Goal: Task Accomplishment & Management: Complete application form

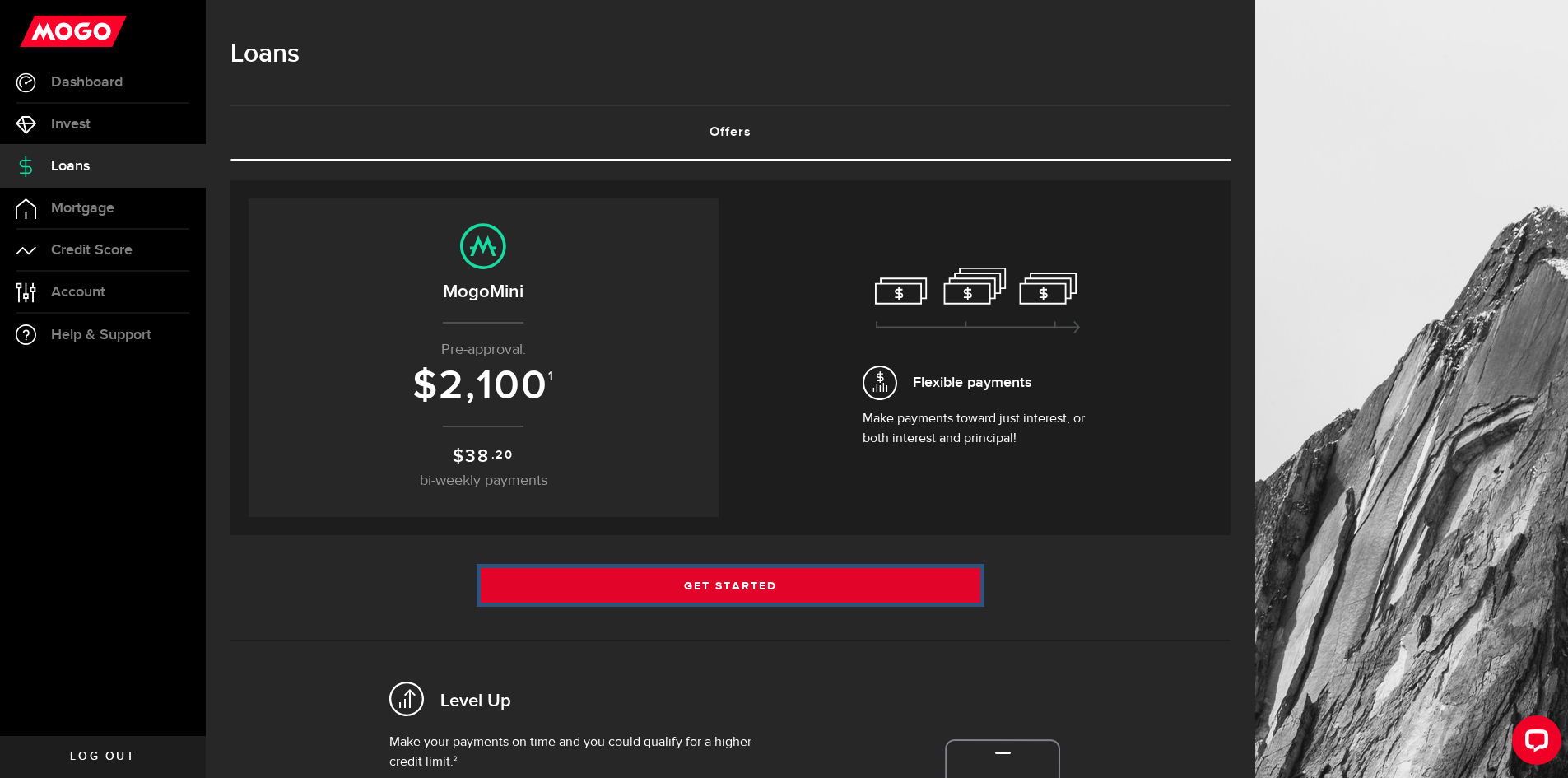
click at [761, 584] on link "Get Started" at bounding box center [731, 585] width 500 height 35
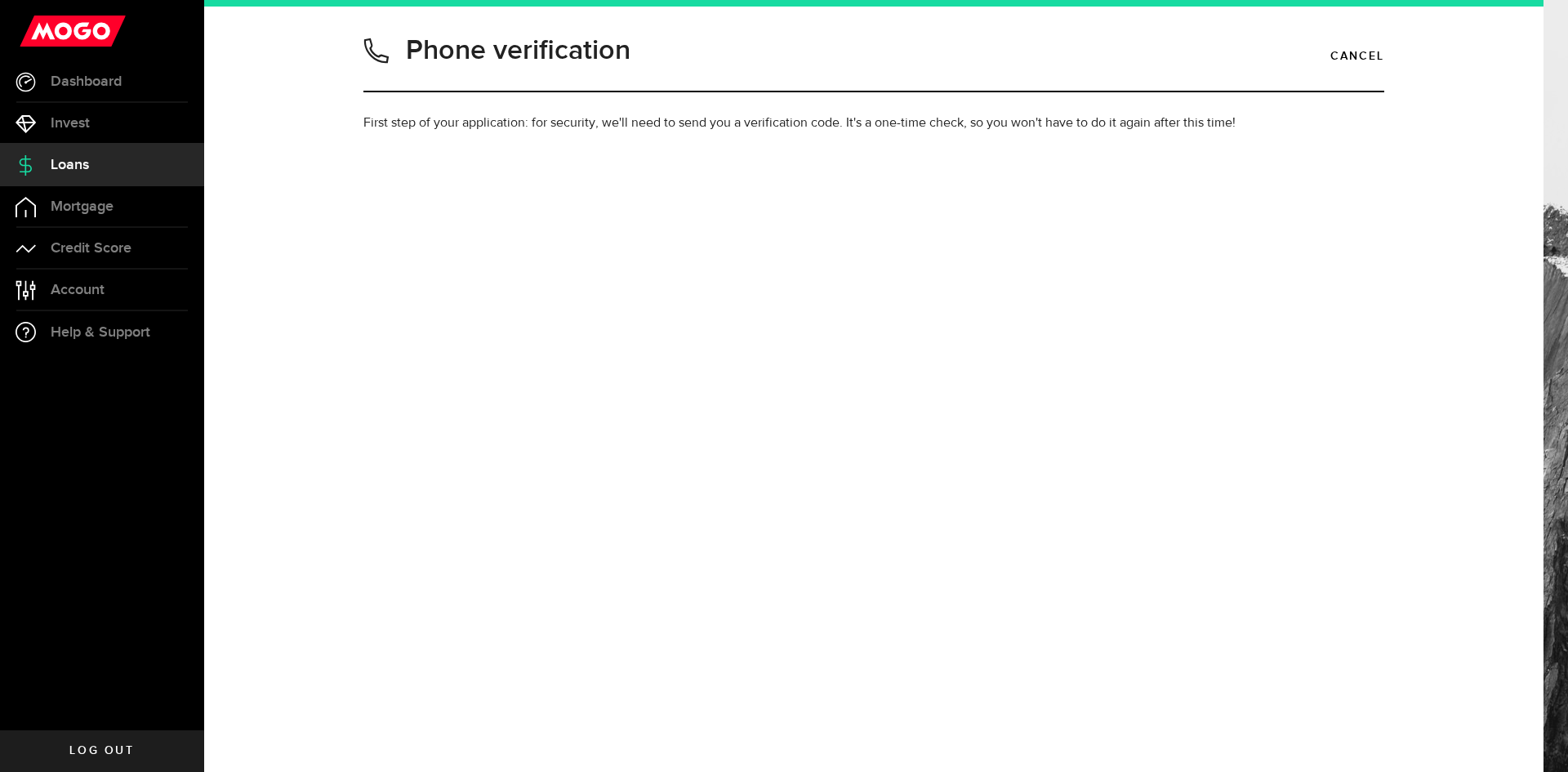
type input "4372274453"
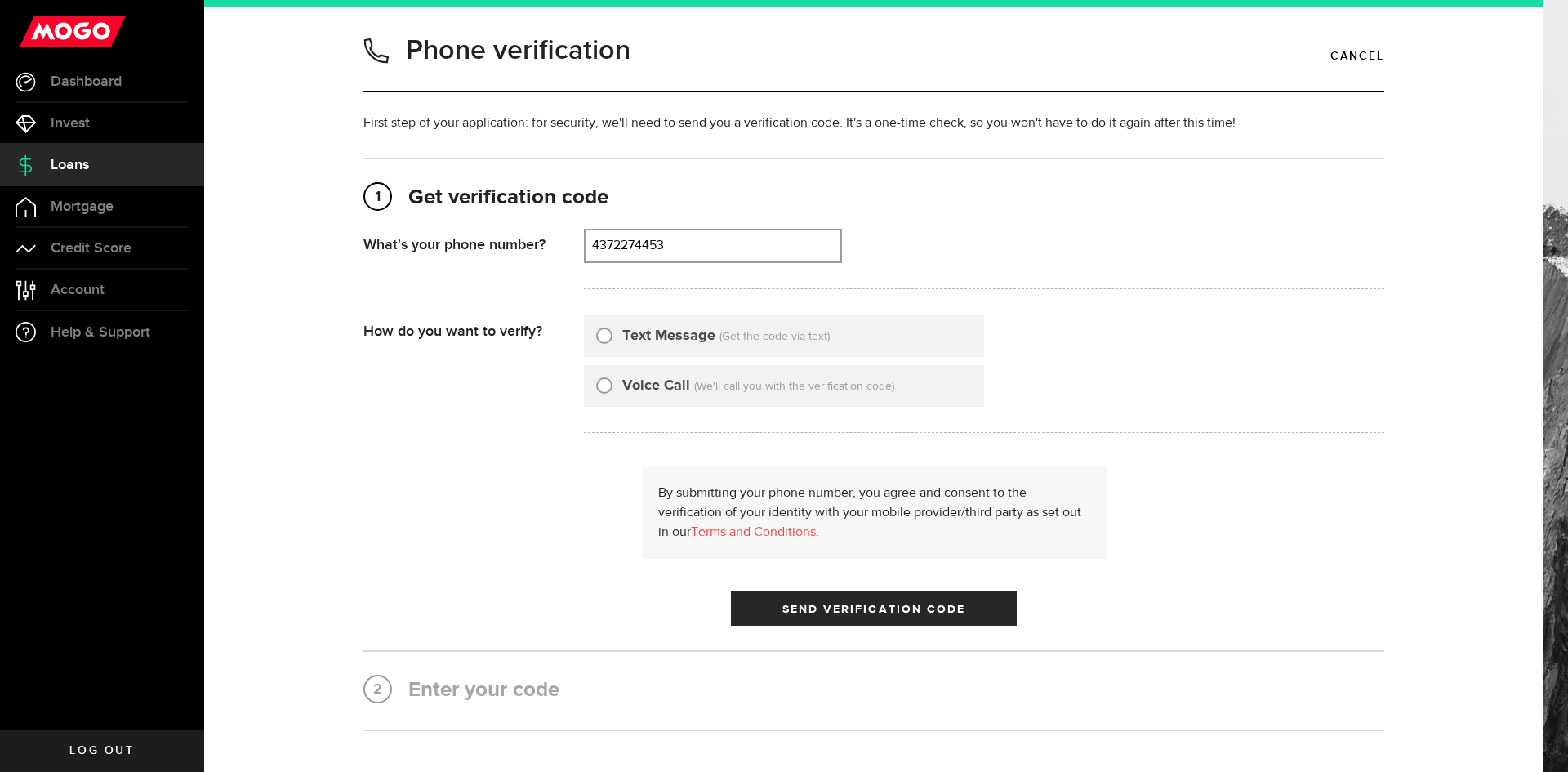
click at [601, 336] on input "Text Message" at bounding box center [603, 333] width 16 height 16
radio input "true"
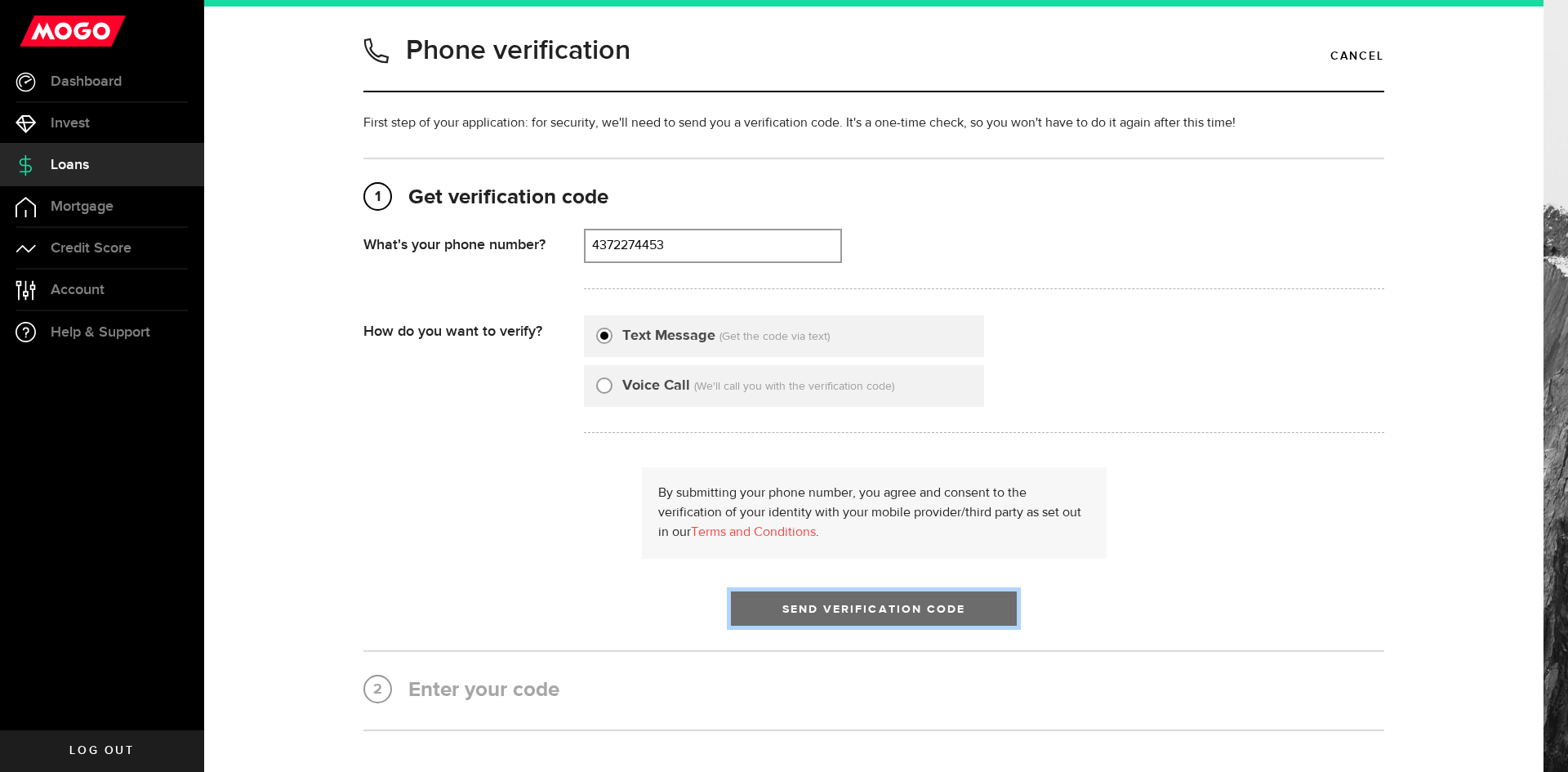
click at [851, 606] on span "Send Verification Code" at bounding box center [874, 609] width 184 height 12
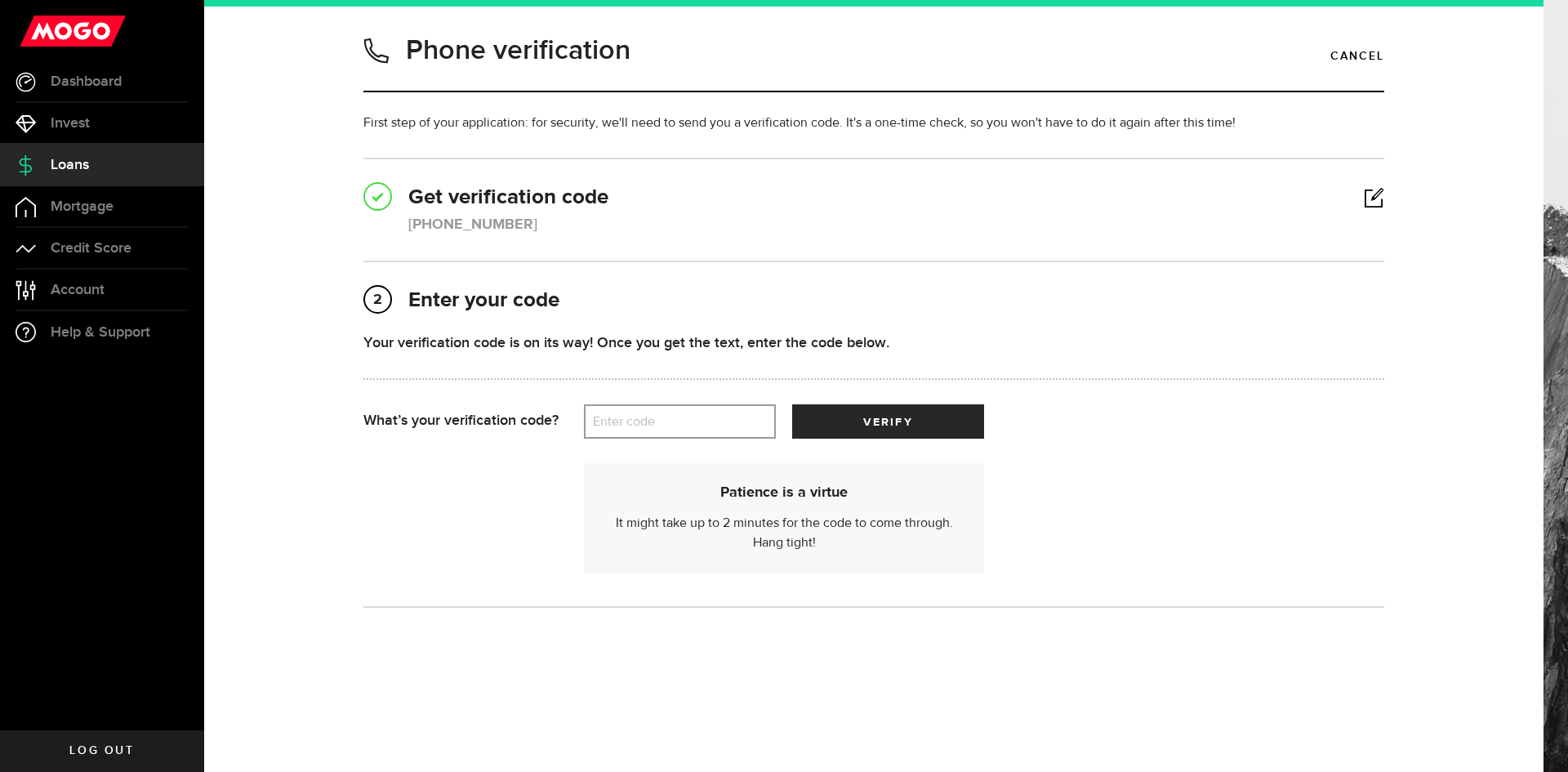
click at [673, 409] on label "Enter code" at bounding box center [680, 422] width 192 height 34
click at [673, 409] on input "Enter code" at bounding box center [680, 421] width 192 height 34
type input "4"
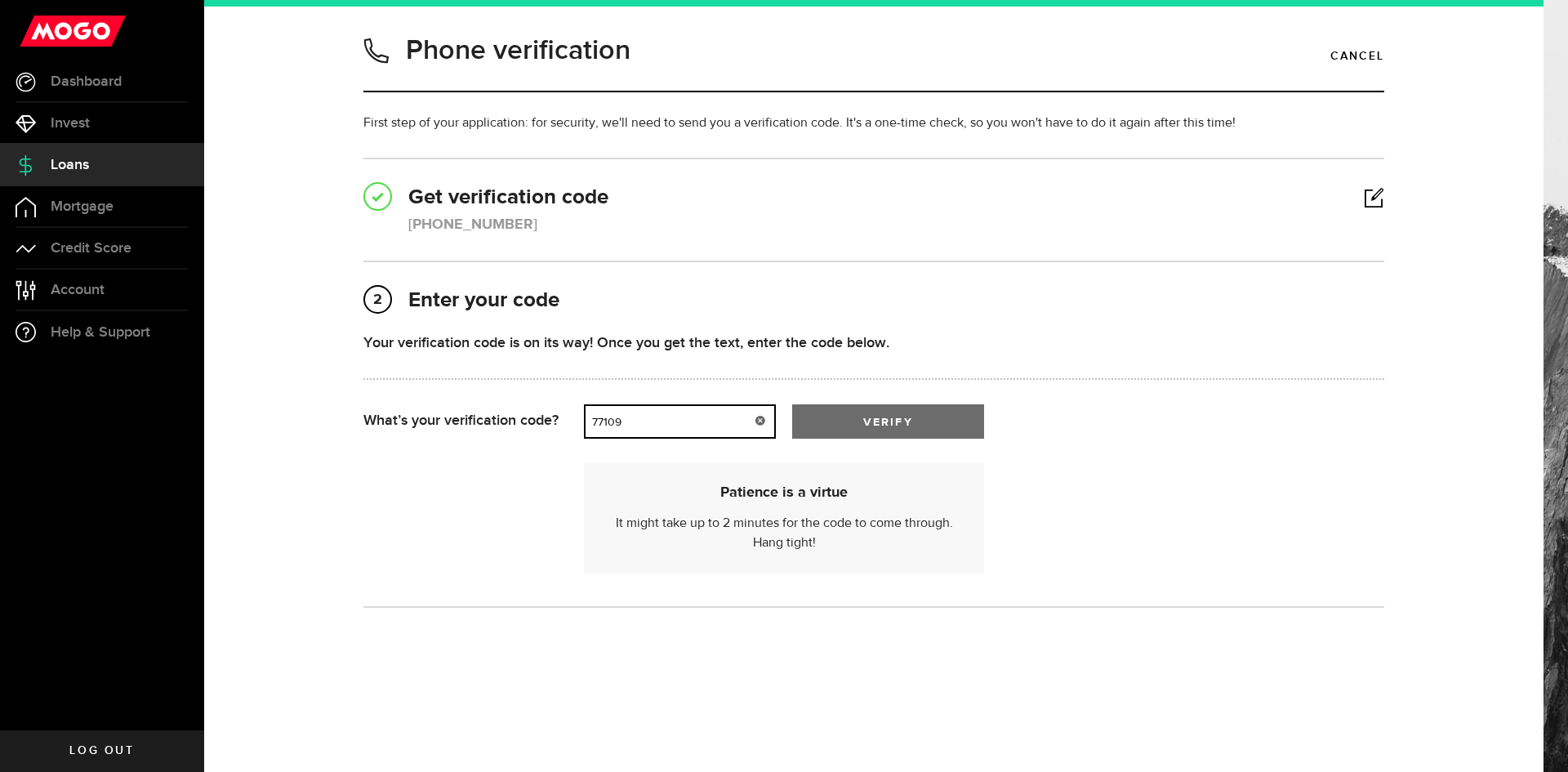
type input "77109"
click at [878, 431] on button "verify" at bounding box center [887, 421] width 192 height 34
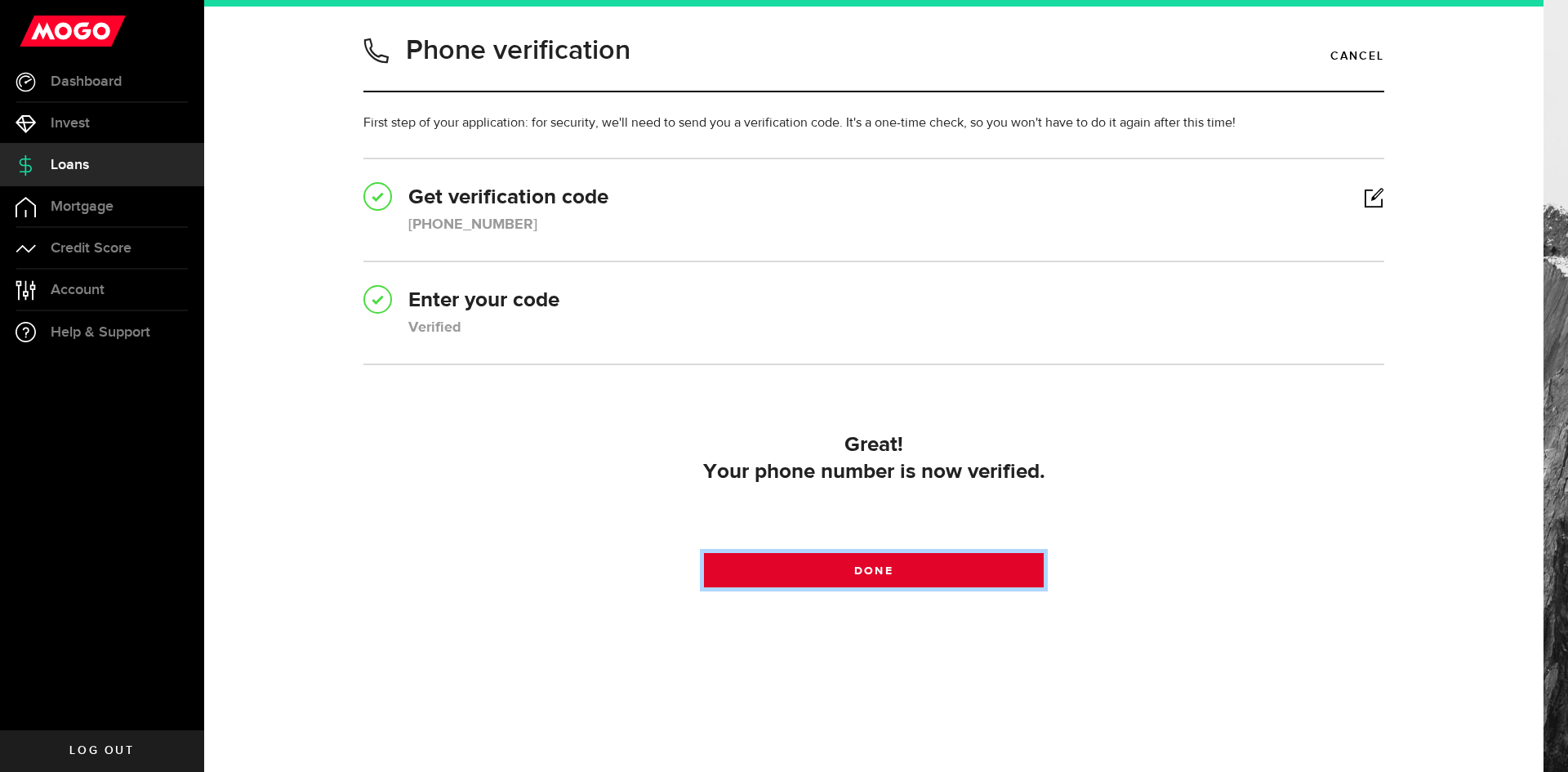
click at [874, 575] on span at bounding box center [873, 573] width 19 height 19
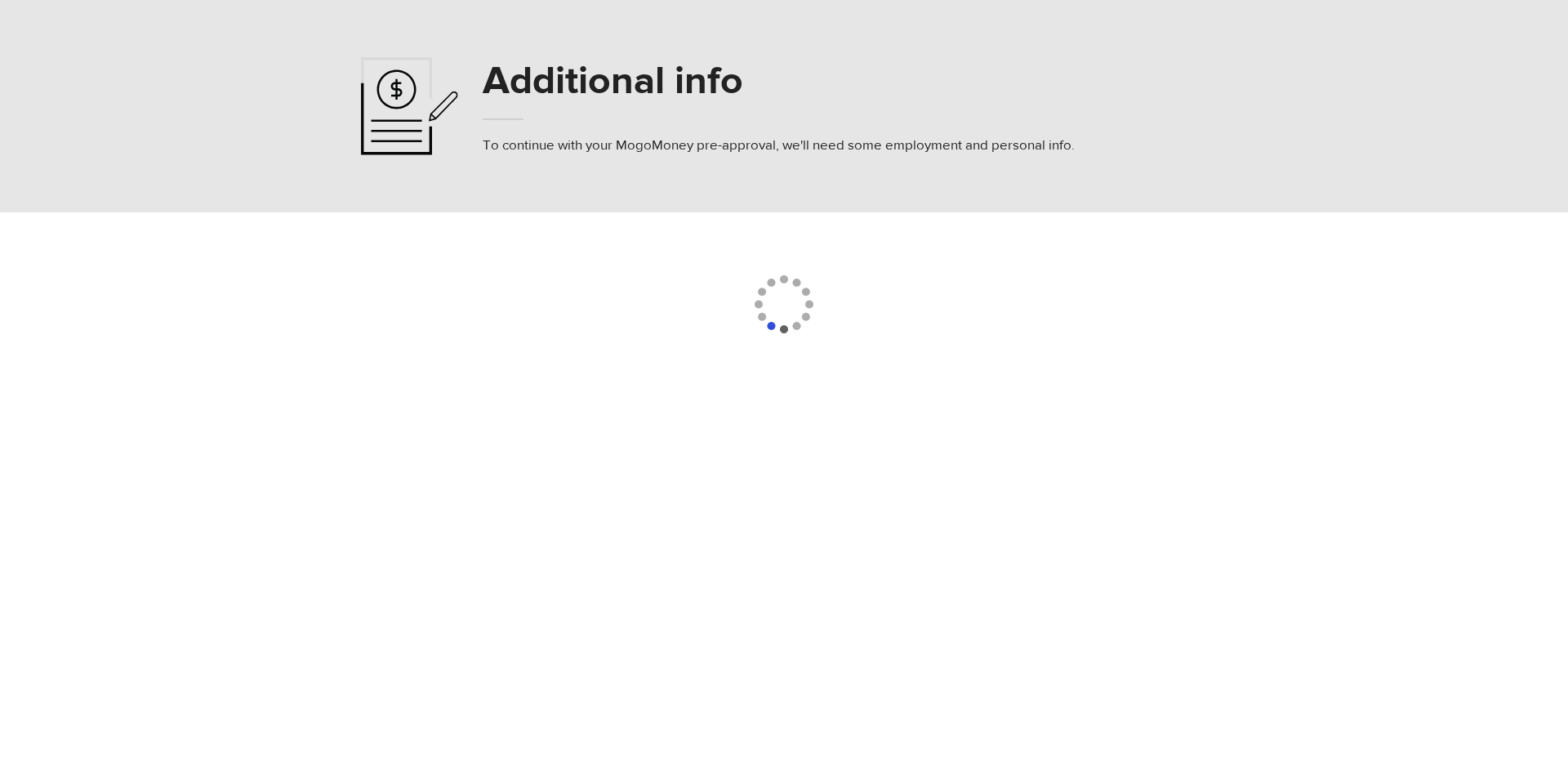
select select
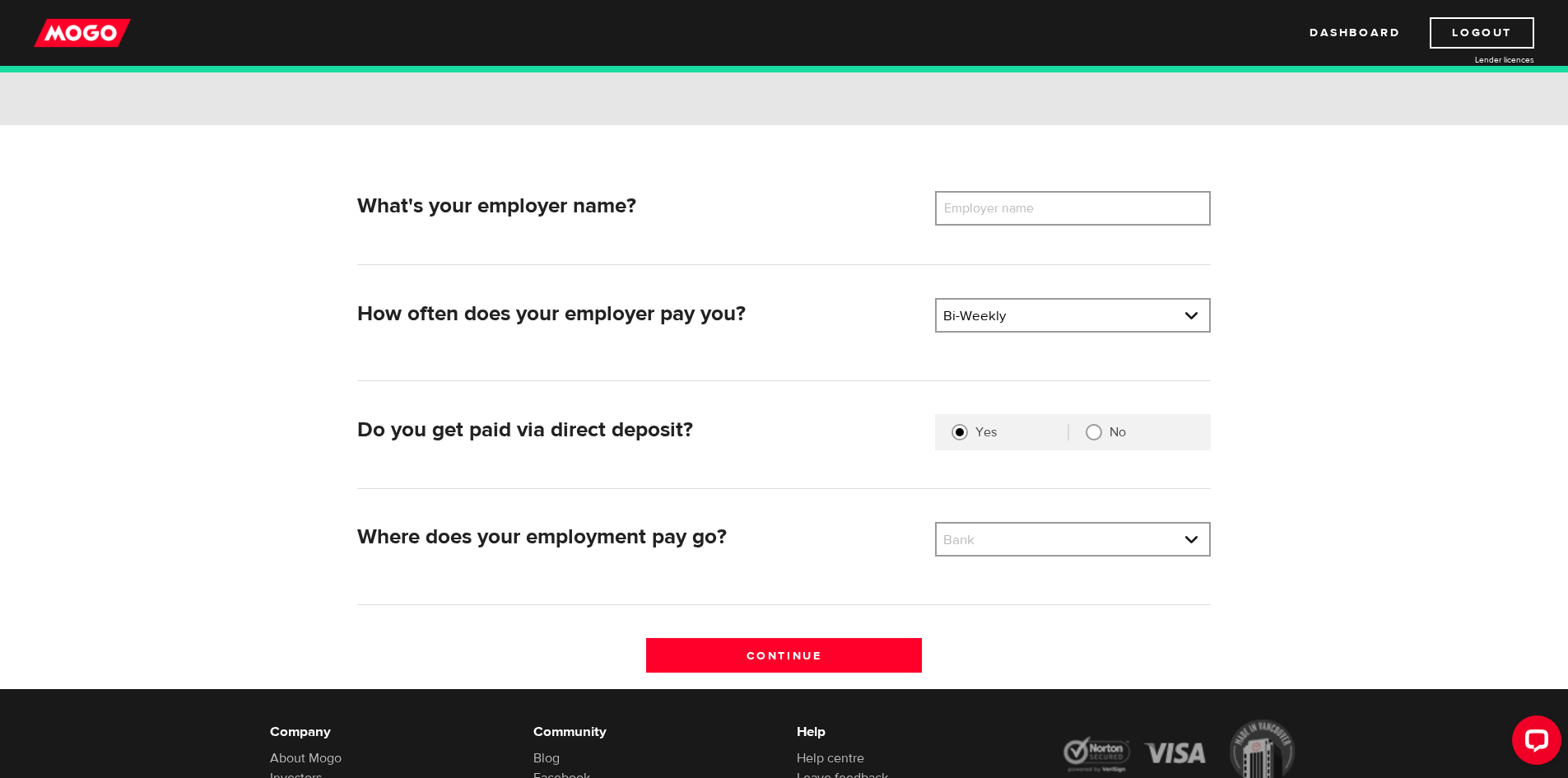
scroll to position [165, 0]
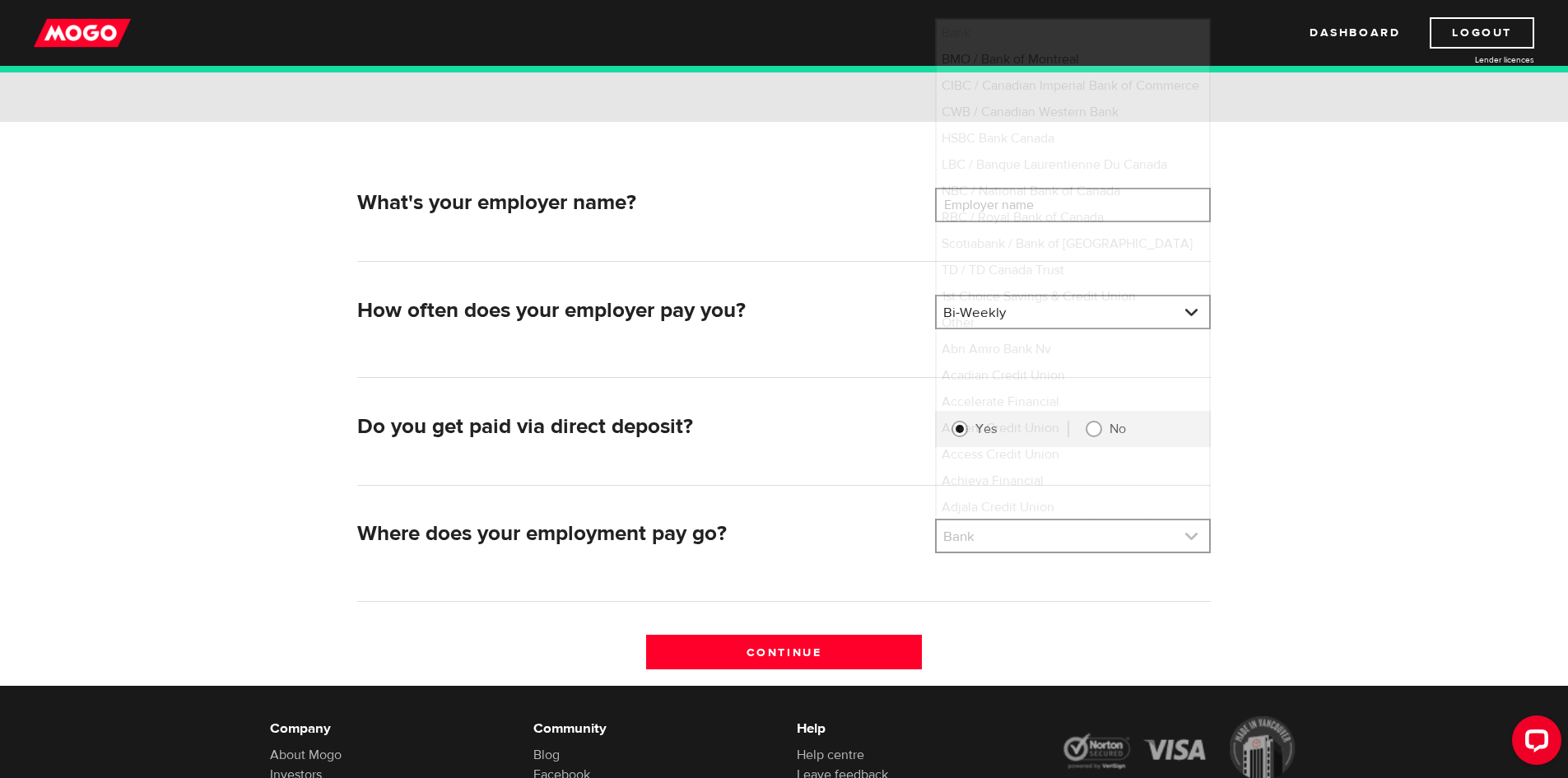
click at [1177, 536] on link at bounding box center [1073, 536] width 273 height 31
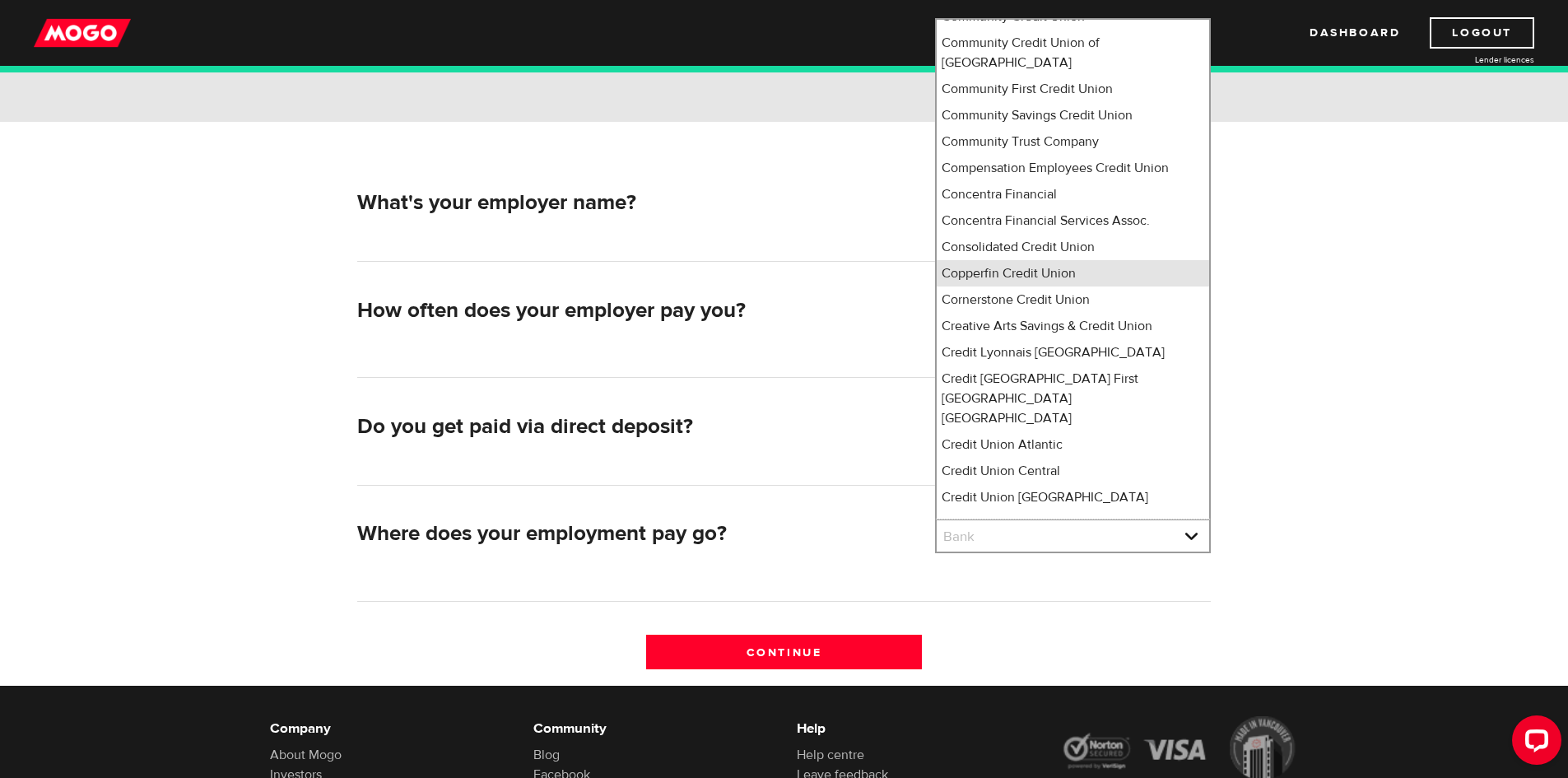
scroll to position [2975, 0]
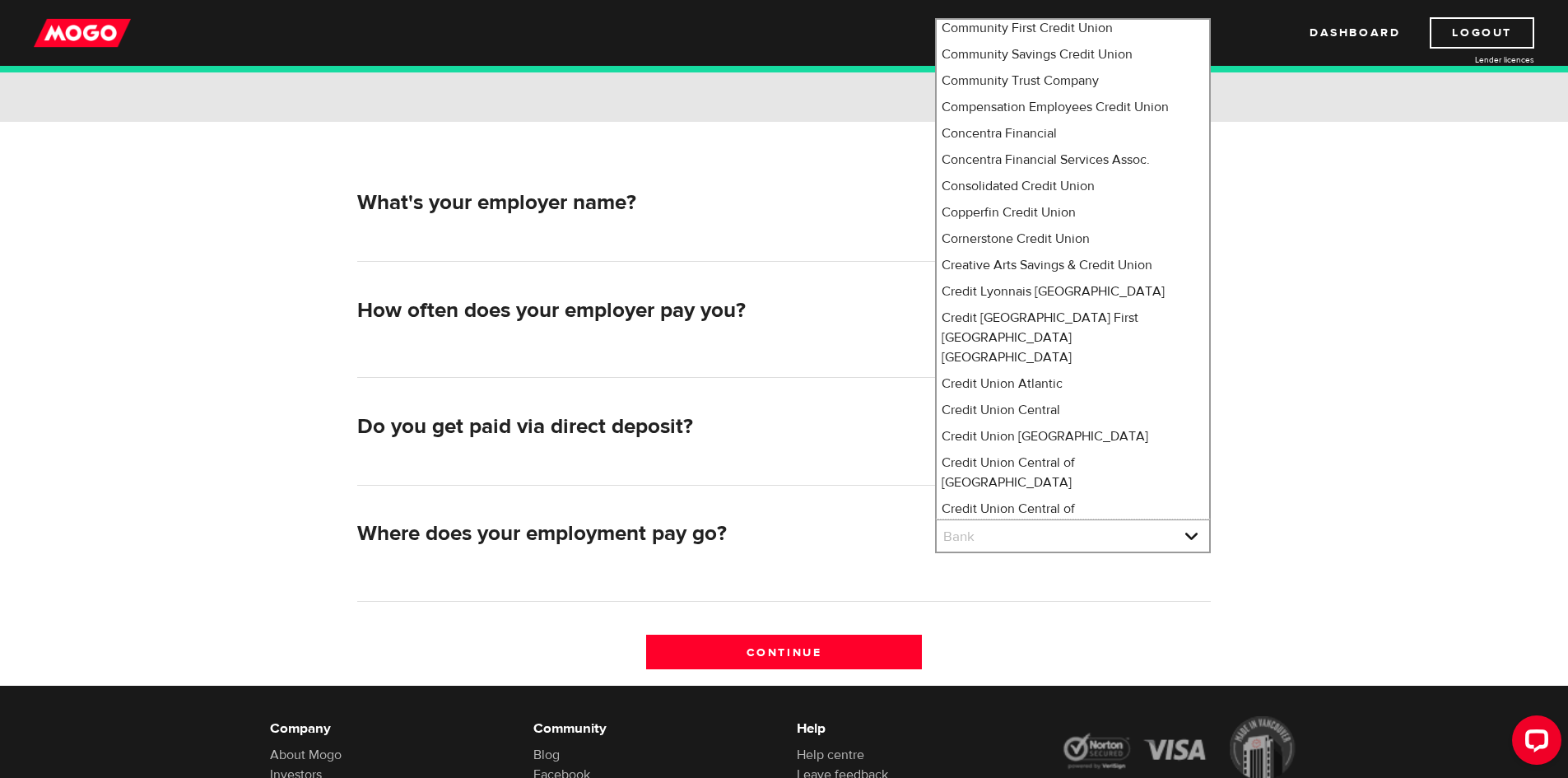
click at [1534, 416] on form "What's your employer name? Employer name Please enter your employer's name How …" at bounding box center [784, 403] width 1568 height 563
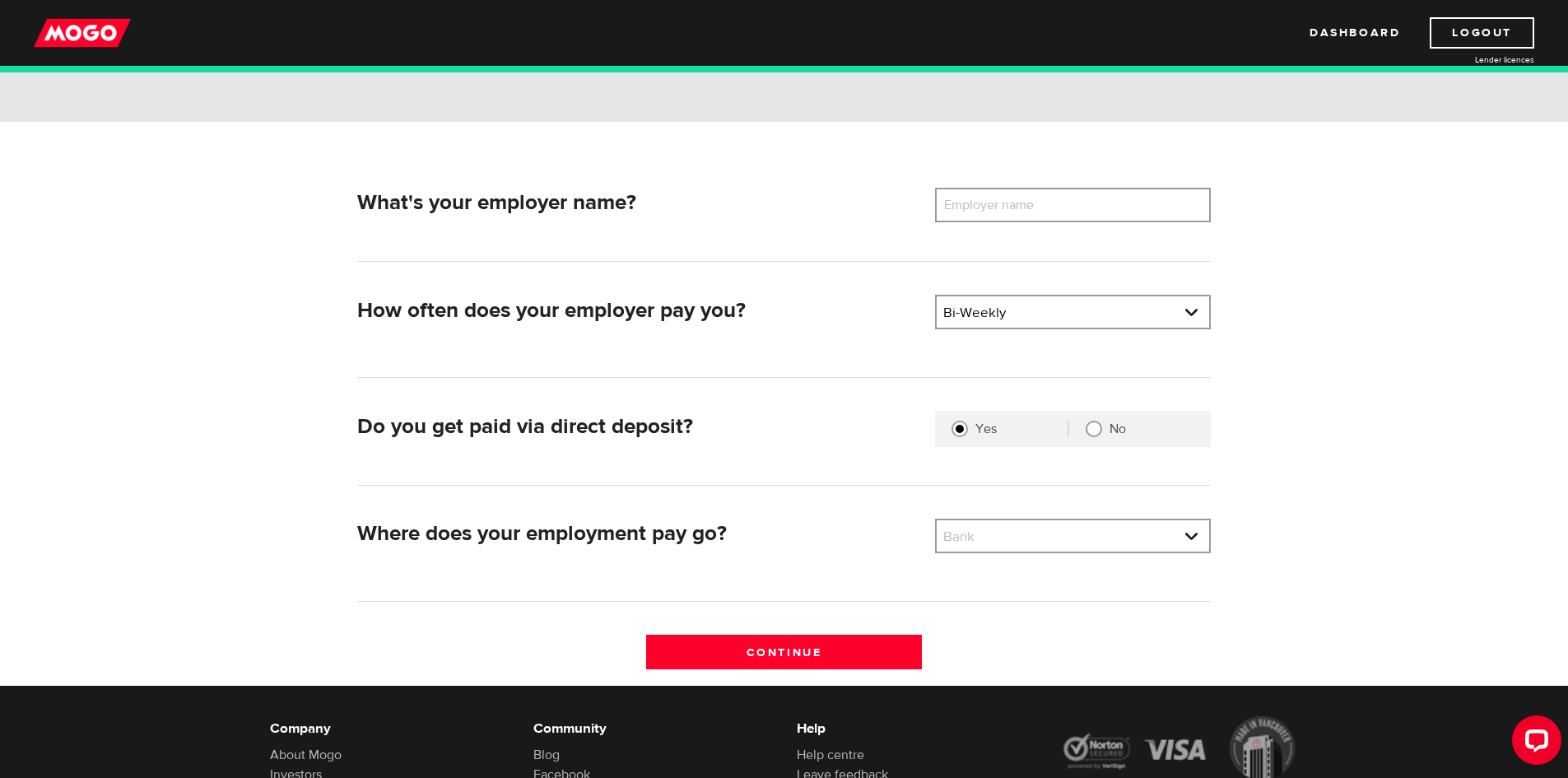
click at [983, 209] on label "Employer name" at bounding box center [1001, 204] width 133 height 35
click at [983, 209] on input "Employer name" at bounding box center [1073, 204] width 275 height 35
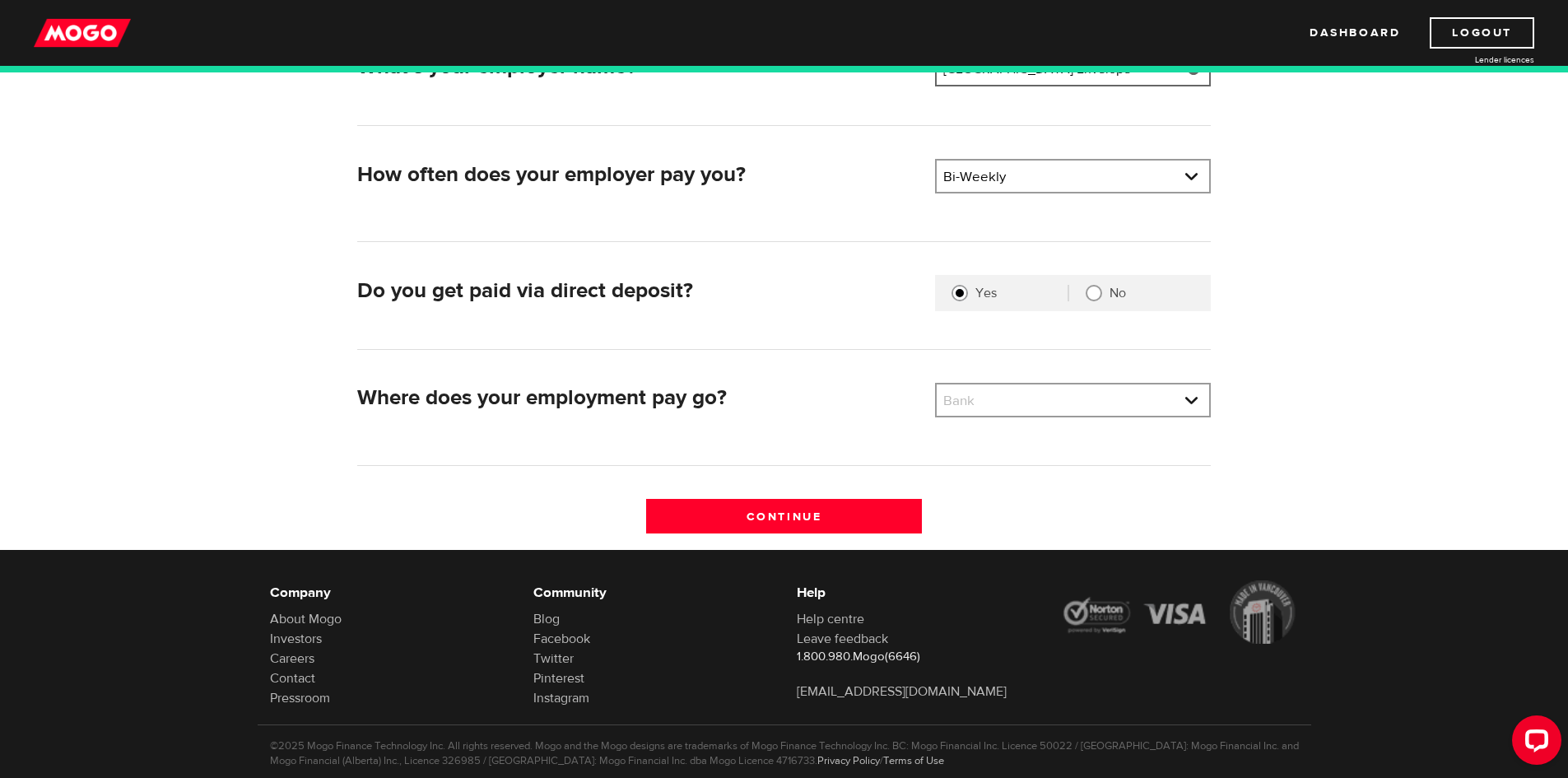
scroll to position [341, 0]
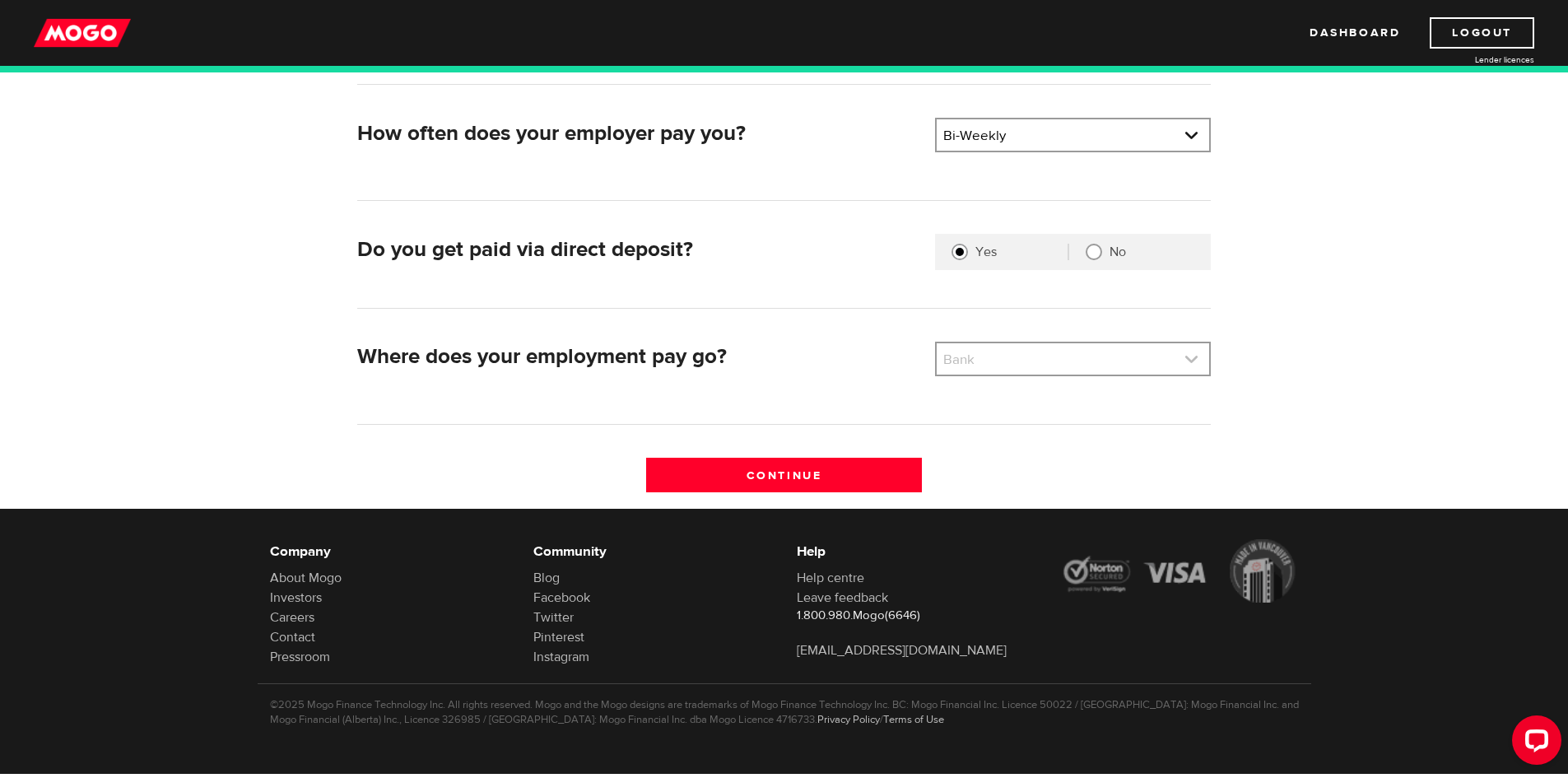
type input "Oldcastle Building Envelope"
click at [976, 362] on link at bounding box center [1073, 358] width 273 height 31
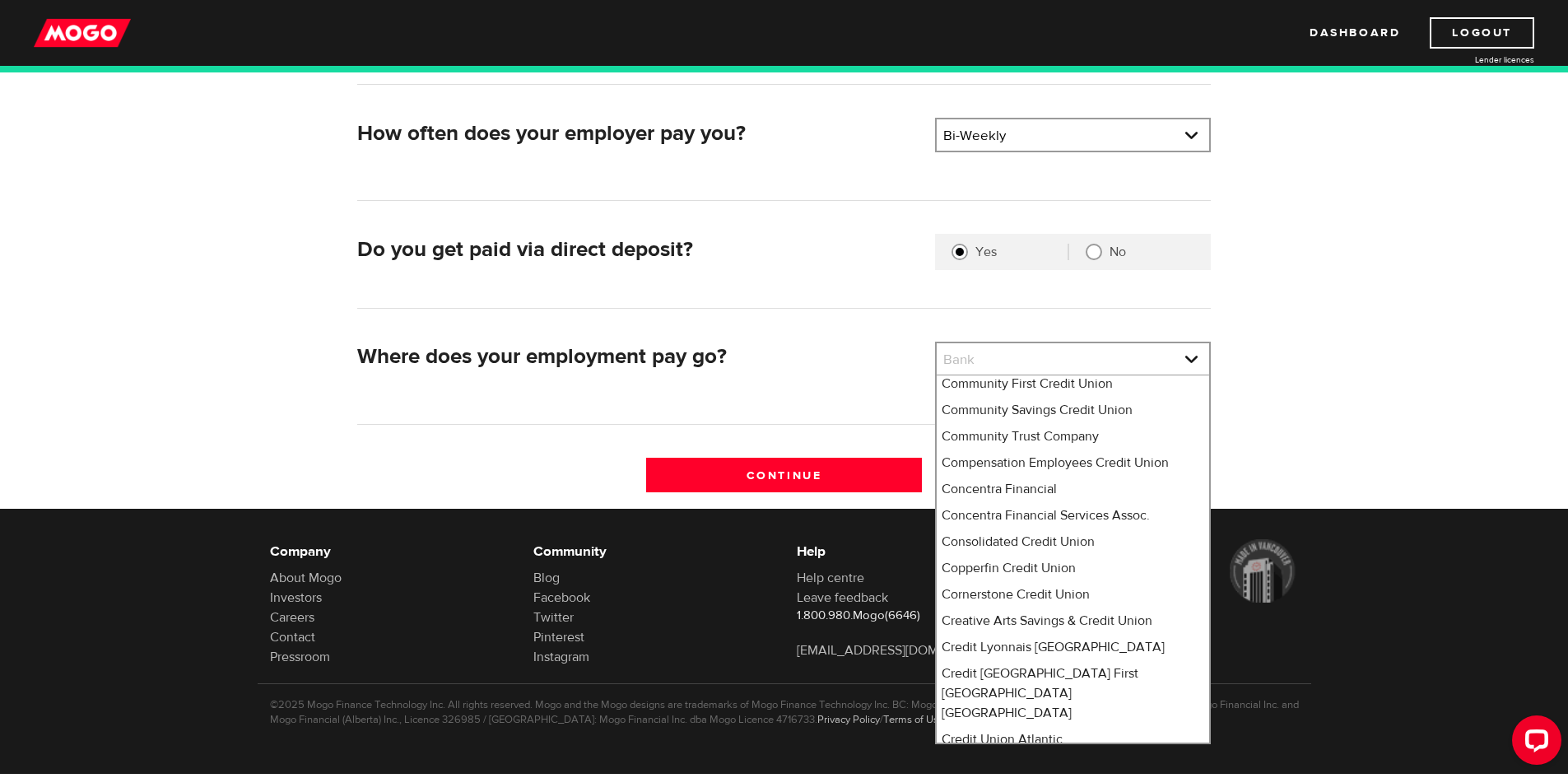
select select "4"
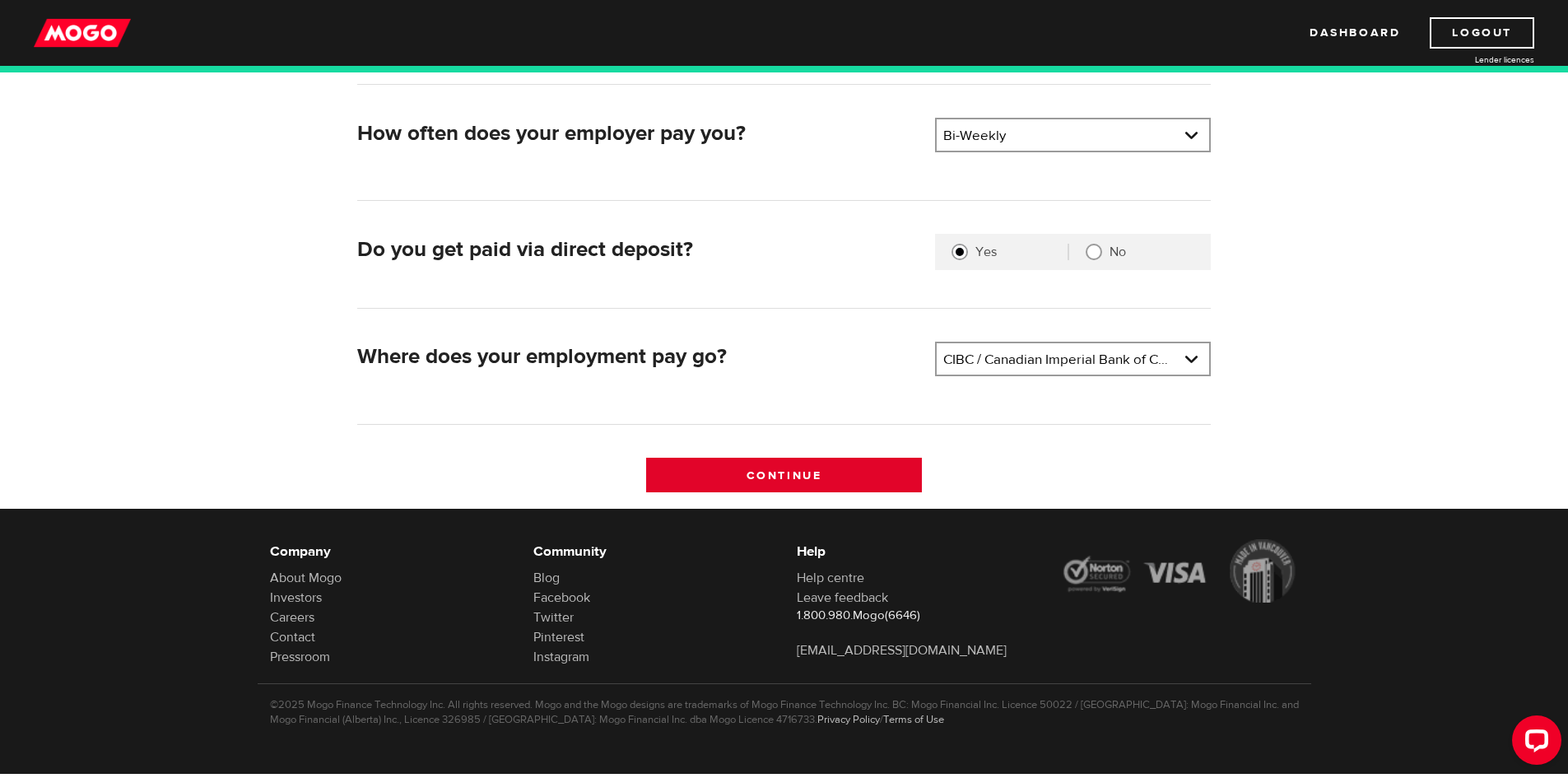
click at [792, 466] on input "Continue" at bounding box center [784, 475] width 275 height 35
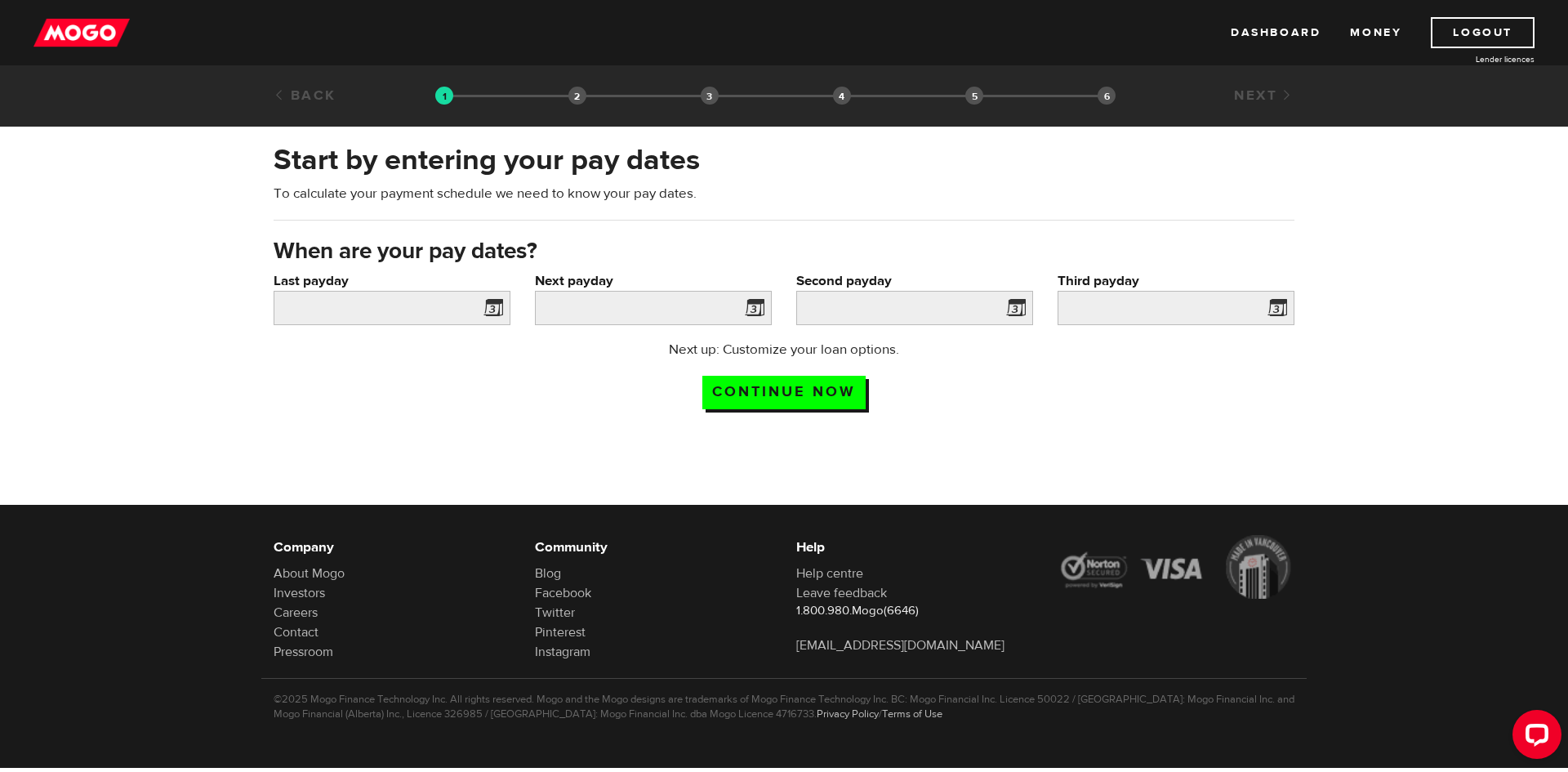
click at [495, 313] on span at bounding box center [489, 310] width 24 height 26
click at [496, 304] on span at bounding box center [489, 310] width 24 height 26
click at [487, 304] on span at bounding box center [489, 310] width 24 height 26
click at [379, 306] on input "Last payday" at bounding box center [391, 308] width 237 height 34
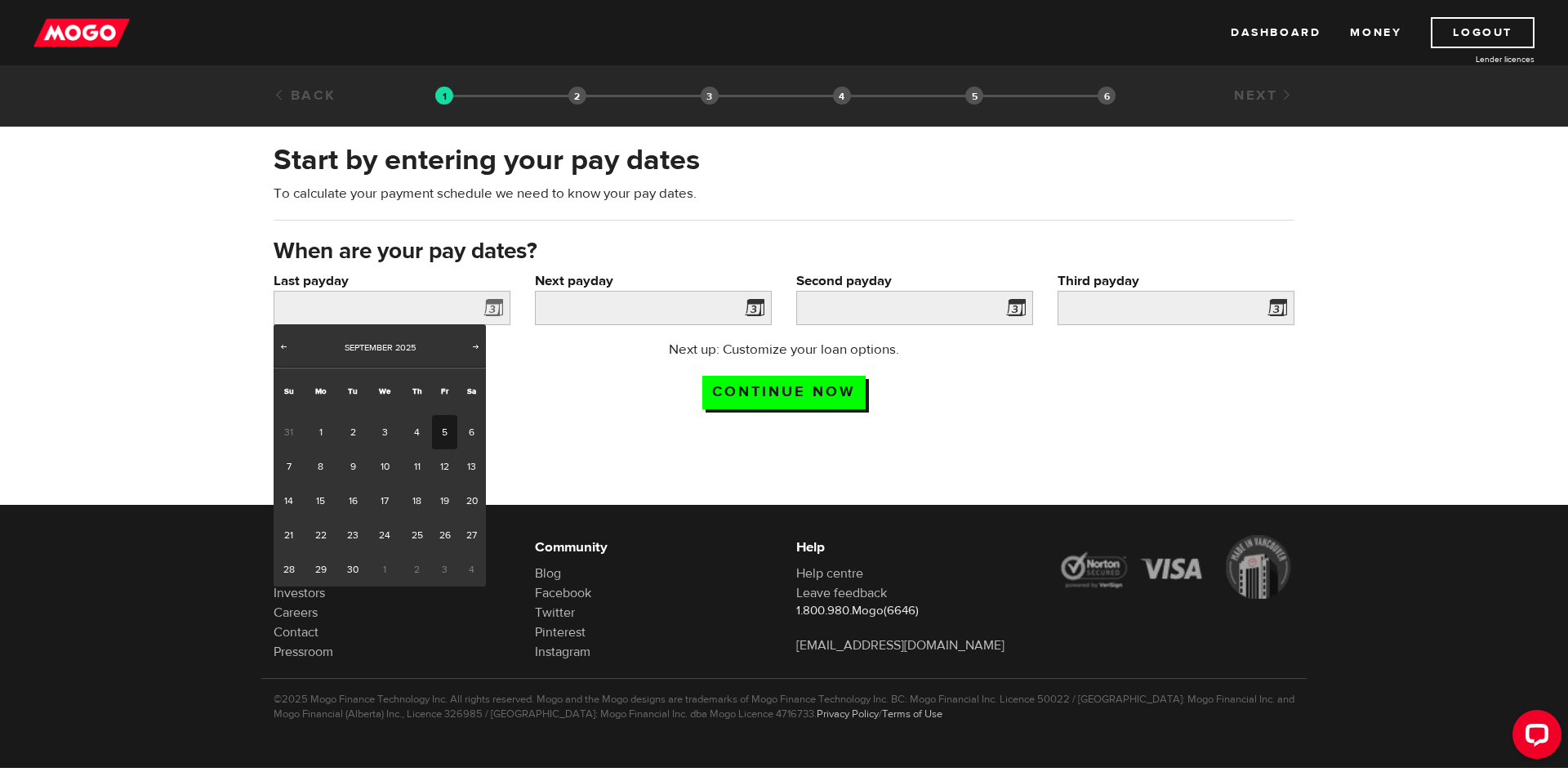
click at [447, 434] on link "5" at bounding box center [445, 432] width 25 height 34
type input "2025/09/05"
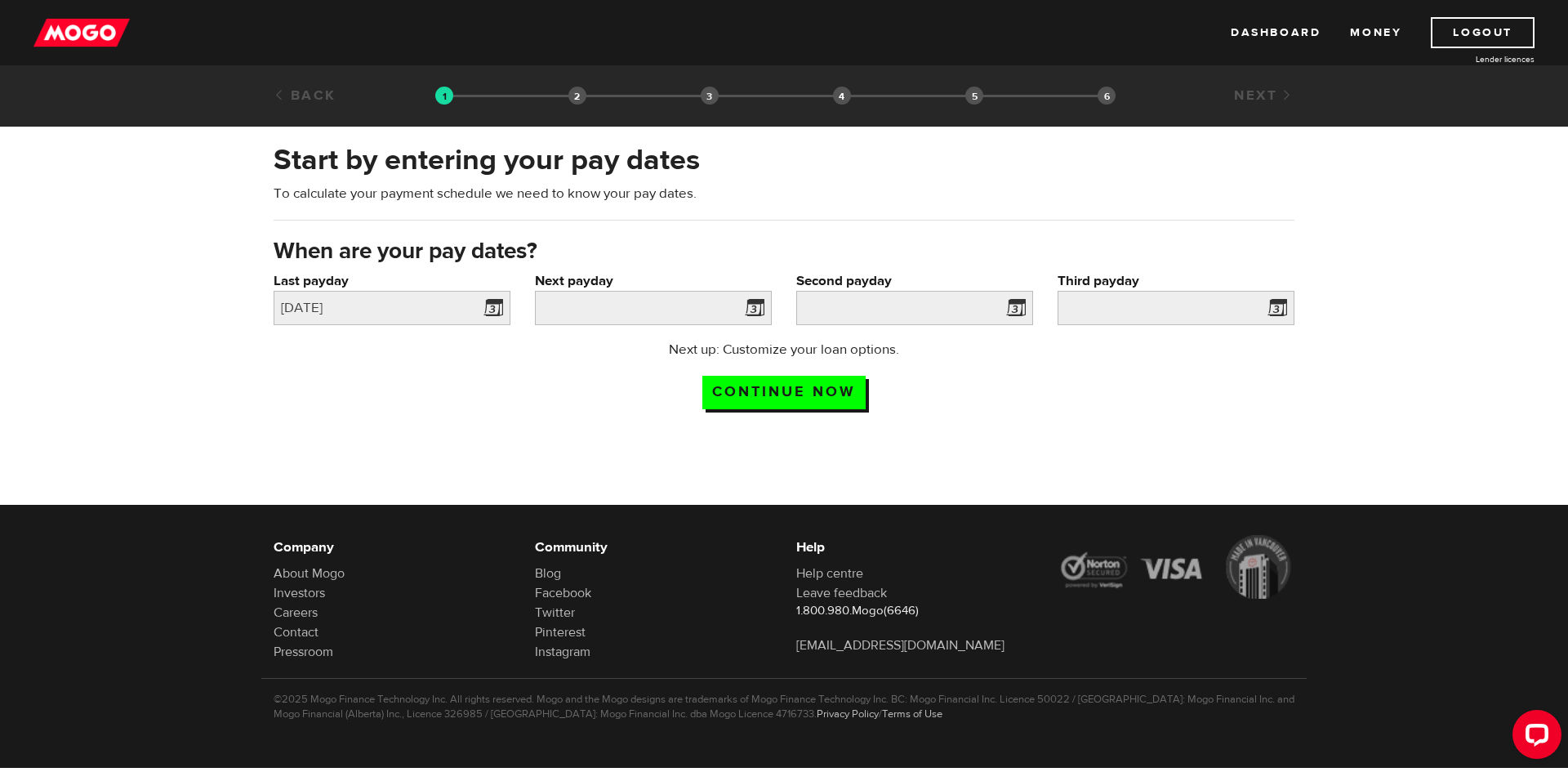
click at [759, 313] on span at bounding box center [751, 310] width 24 height 26
click at [749, 310] on span at bounding box center [751, 310] width 24 height 26
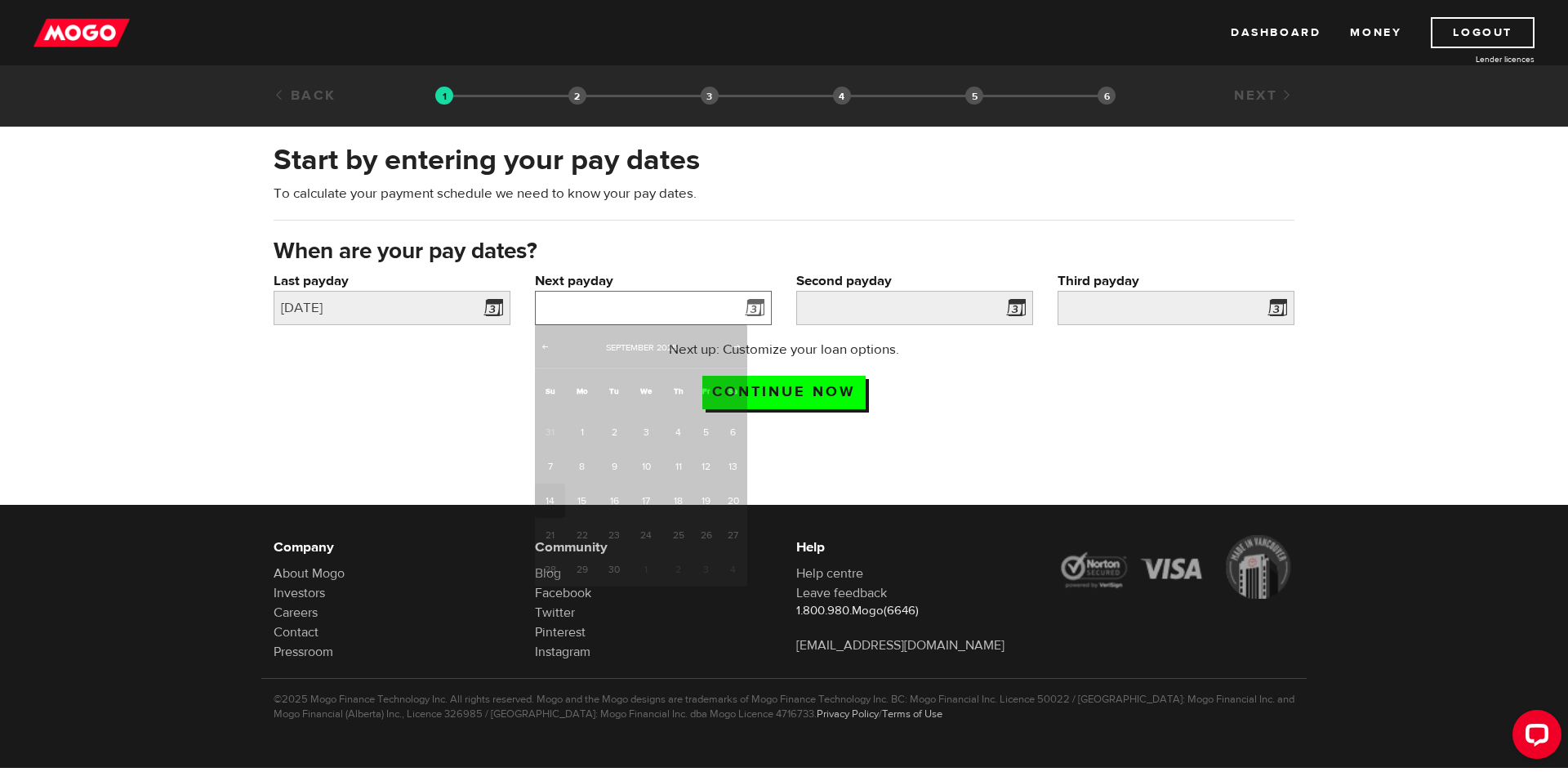
click at [569, 302] on input "Next payday" at bounding box center [653, 308] width 237 height 34
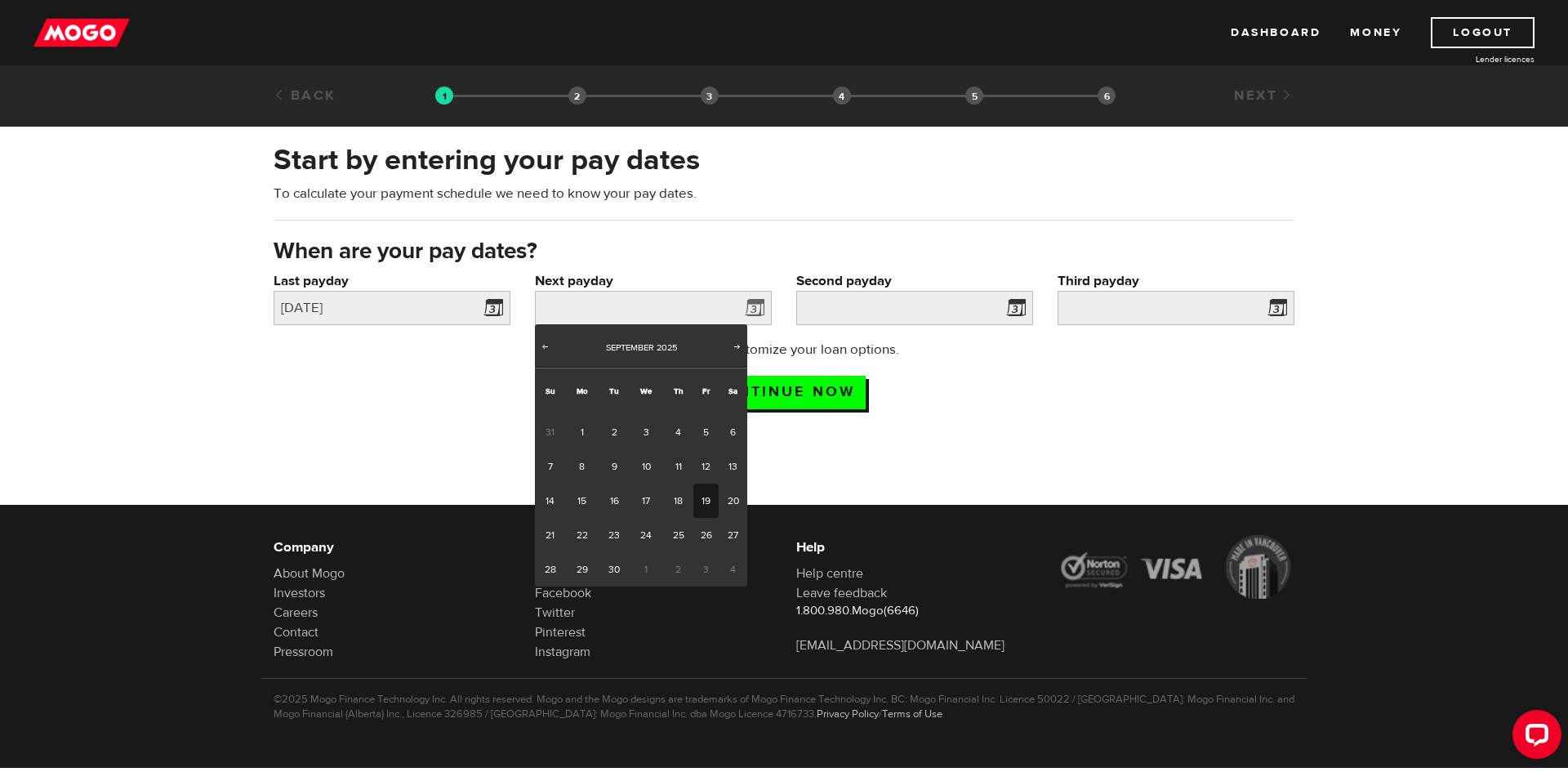
click at [703, 504] on link "19" at bounding box center [706, 500] width 25 height 34
type input "2025/09/19"
type input "2025/10/3"
type input "2025/10/17"
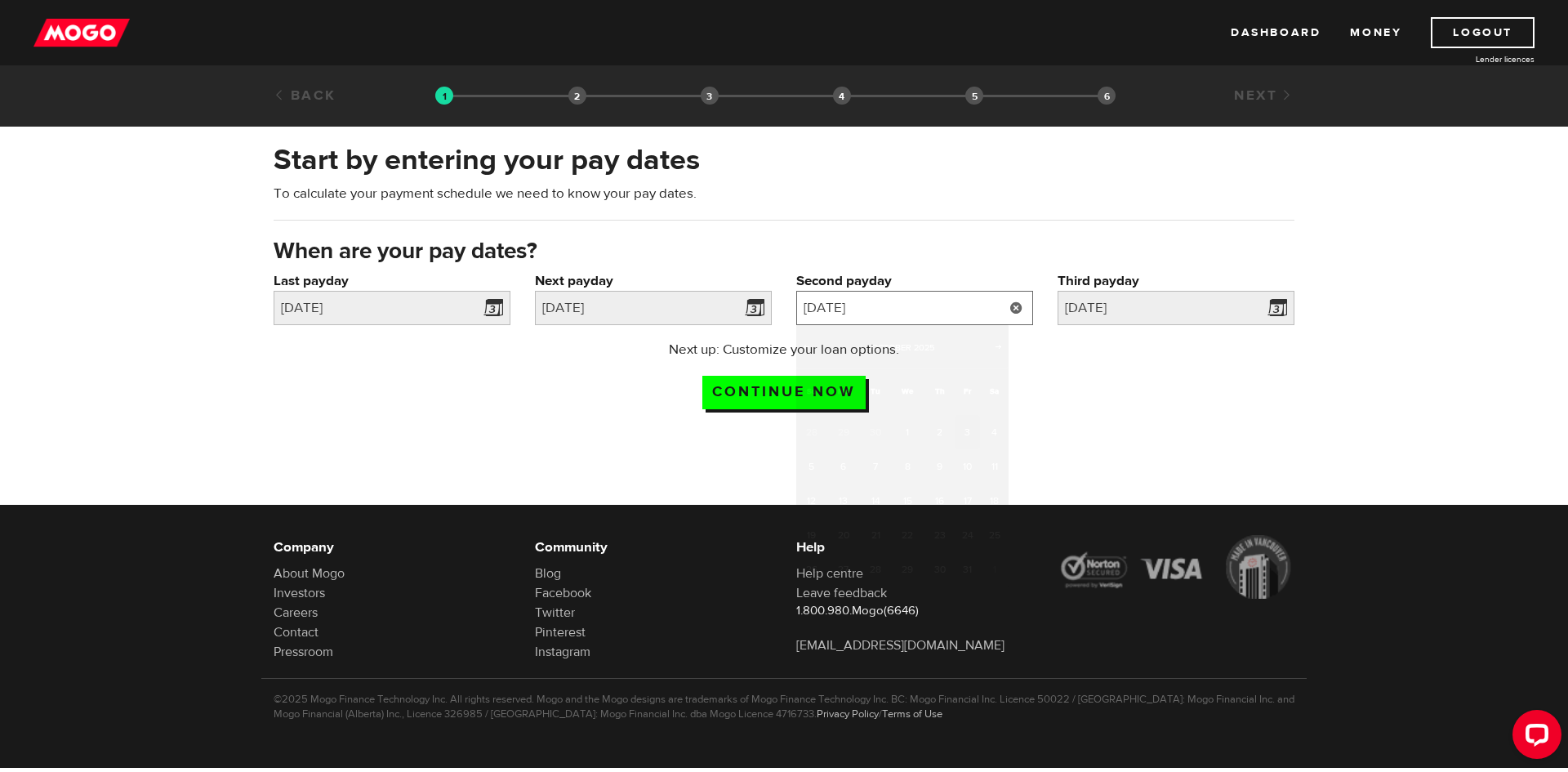
click at [953, 305] on input "2025/10/3" at bounding box center [914, 308] width 237 height 34
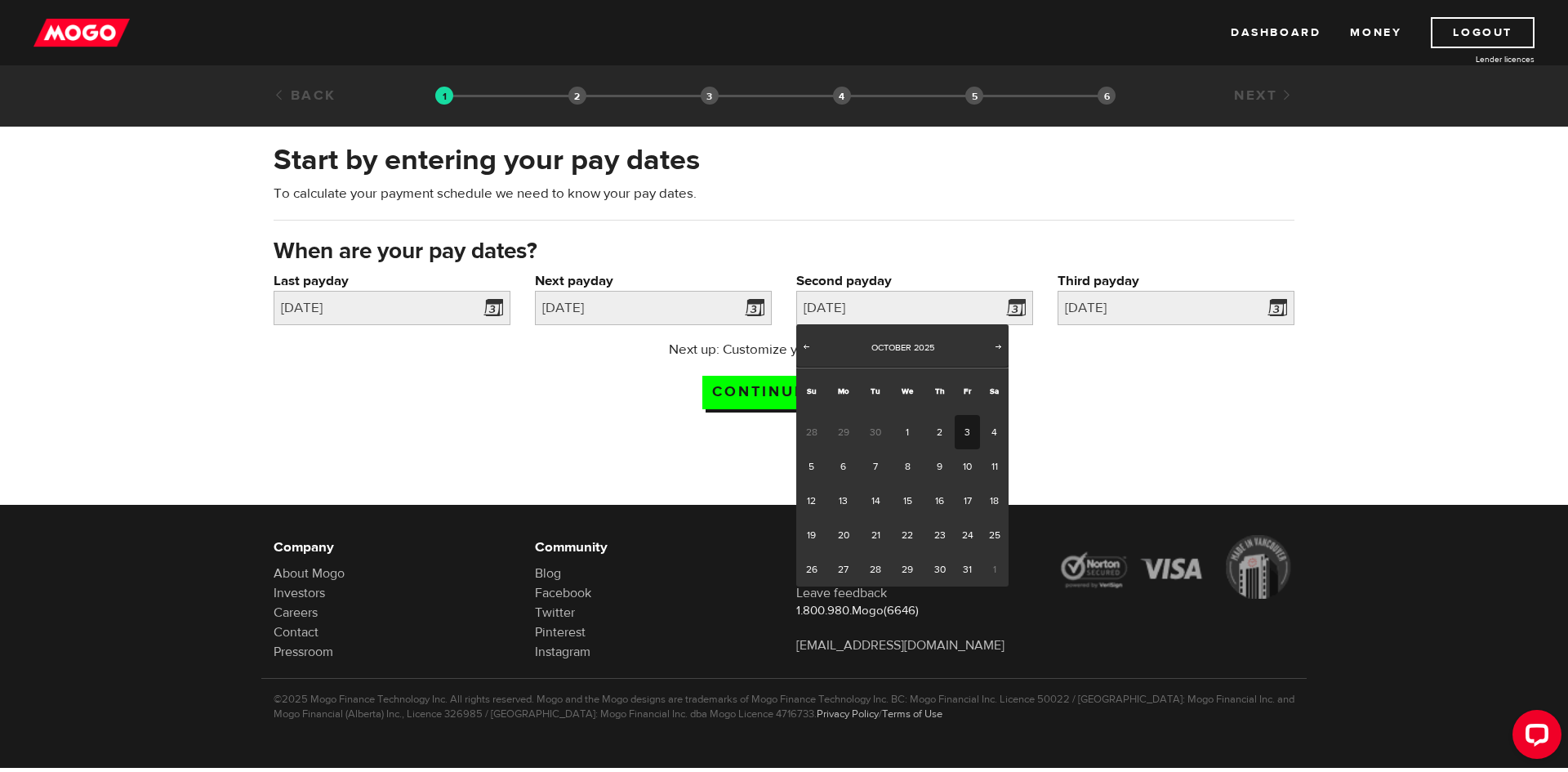
click at [965, 443] on link "3" at bounding box center [967, 432] width 25 height 34
type input "2025/10/03"
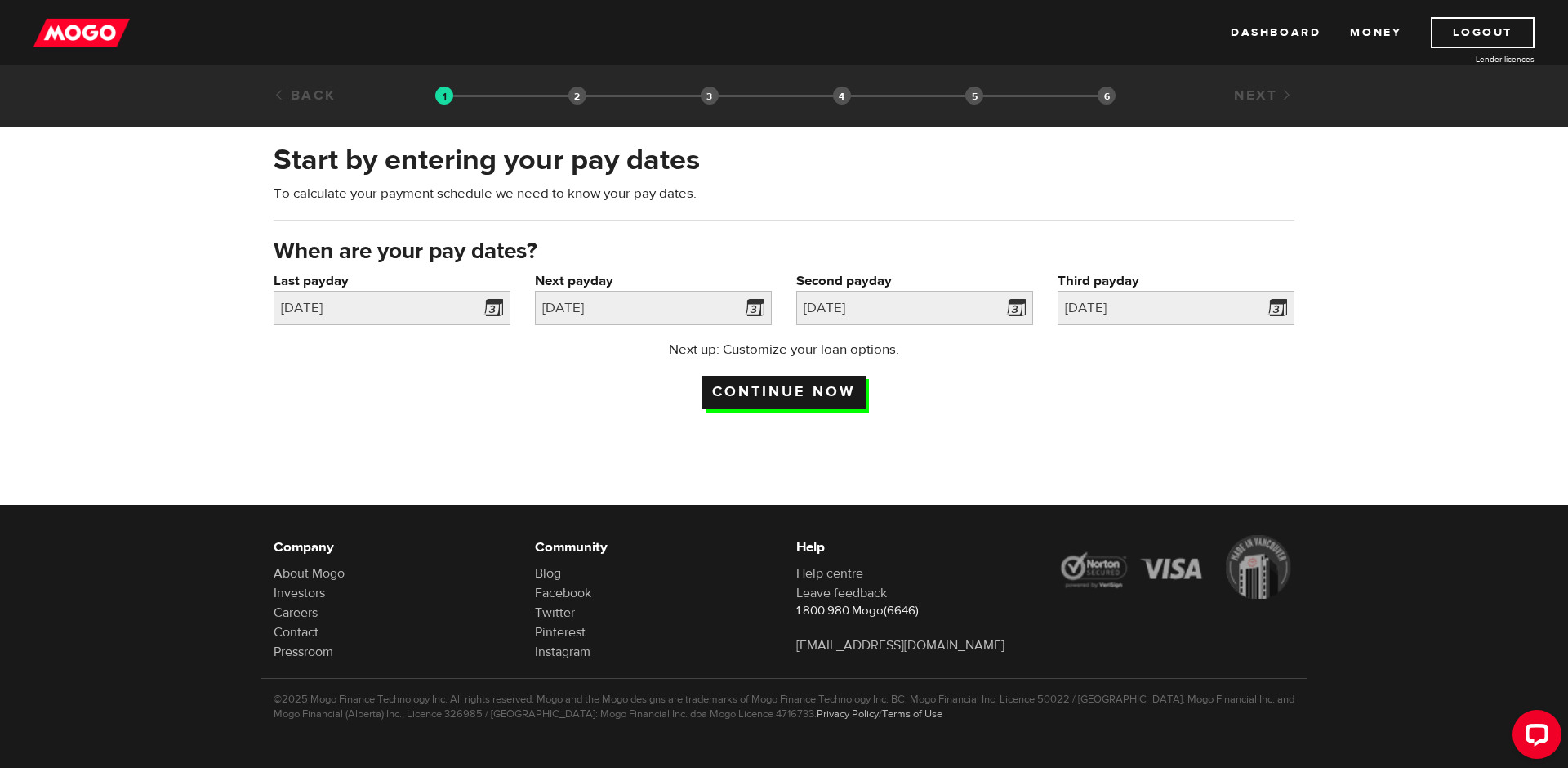
click at [775, 387] on input "Continue now" at bounding box center [784, 392] width 163 height 34
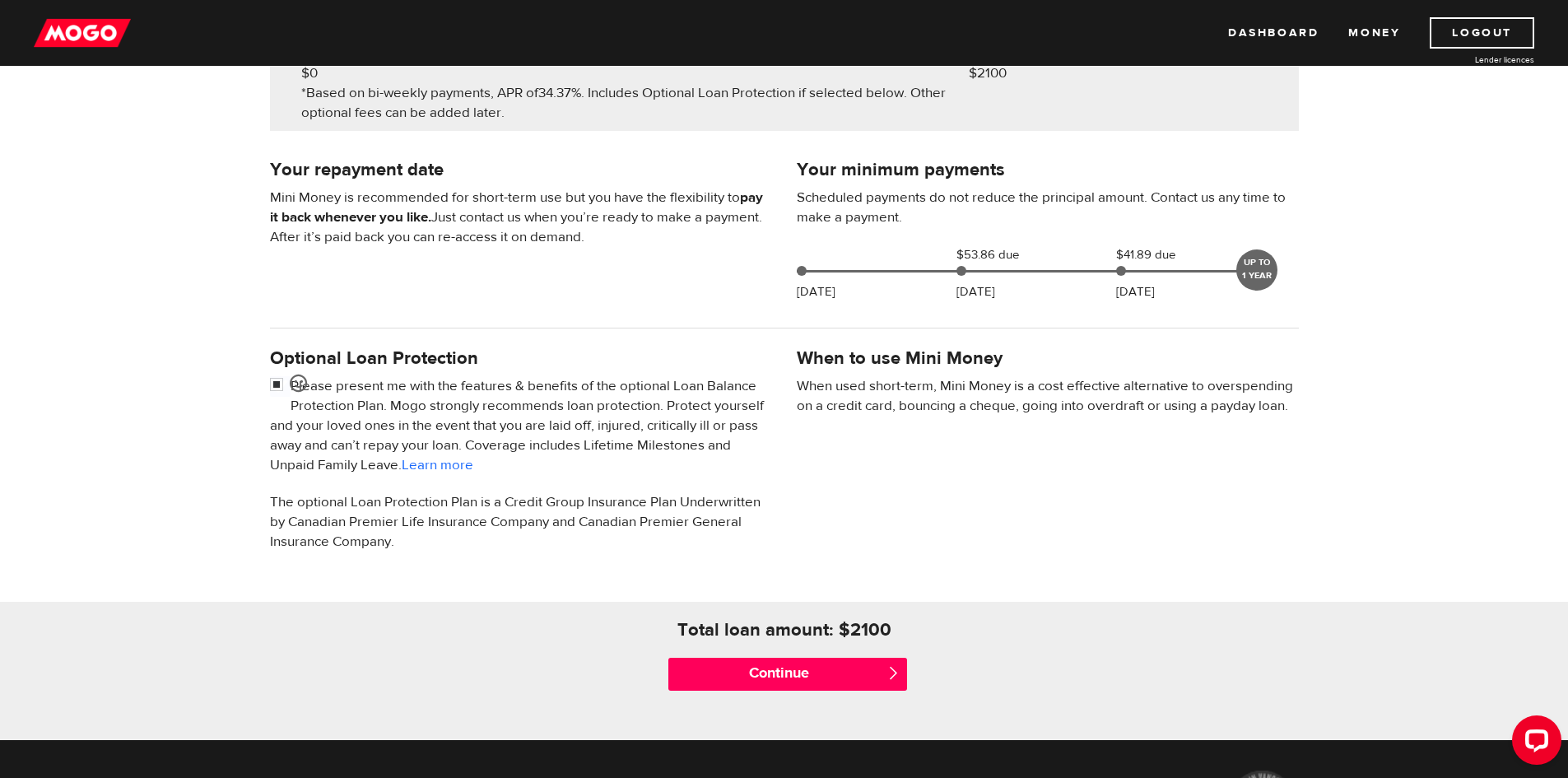
scroll to position [329, 0]
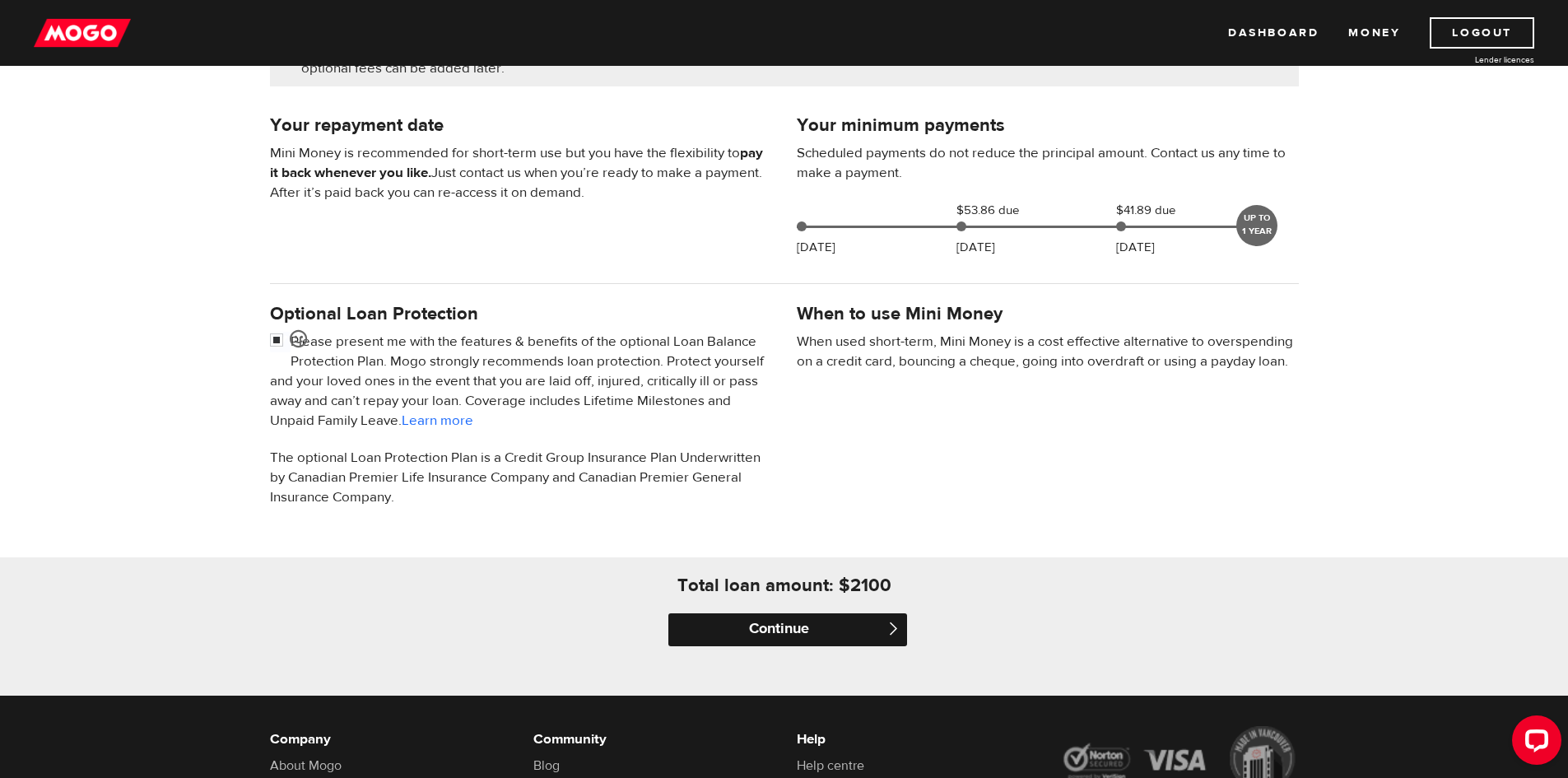
click at [809, 626] on input "Continue" at bounding box center [787, 629] width 239 height 33
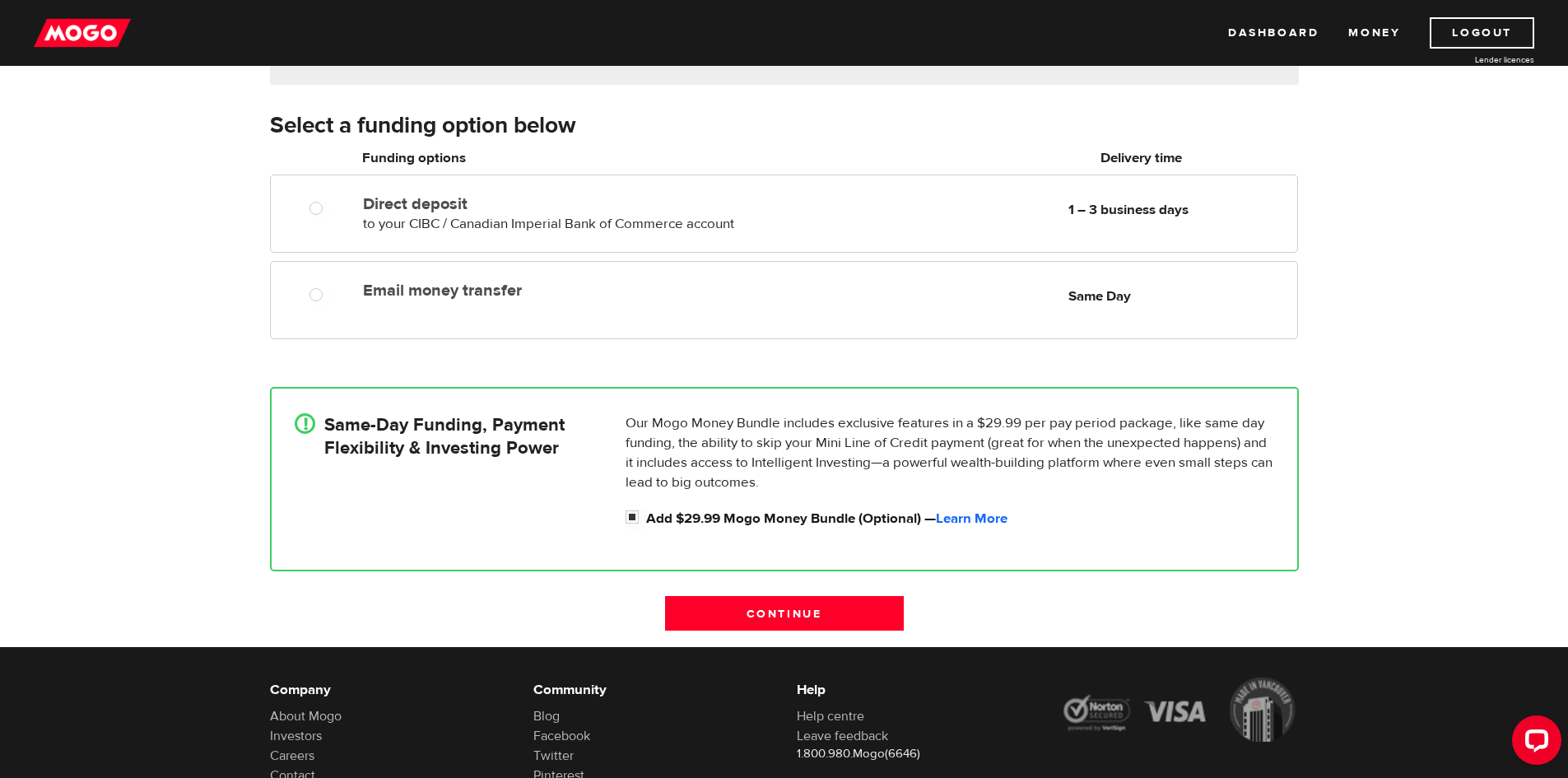
scroll to position [247, 0]
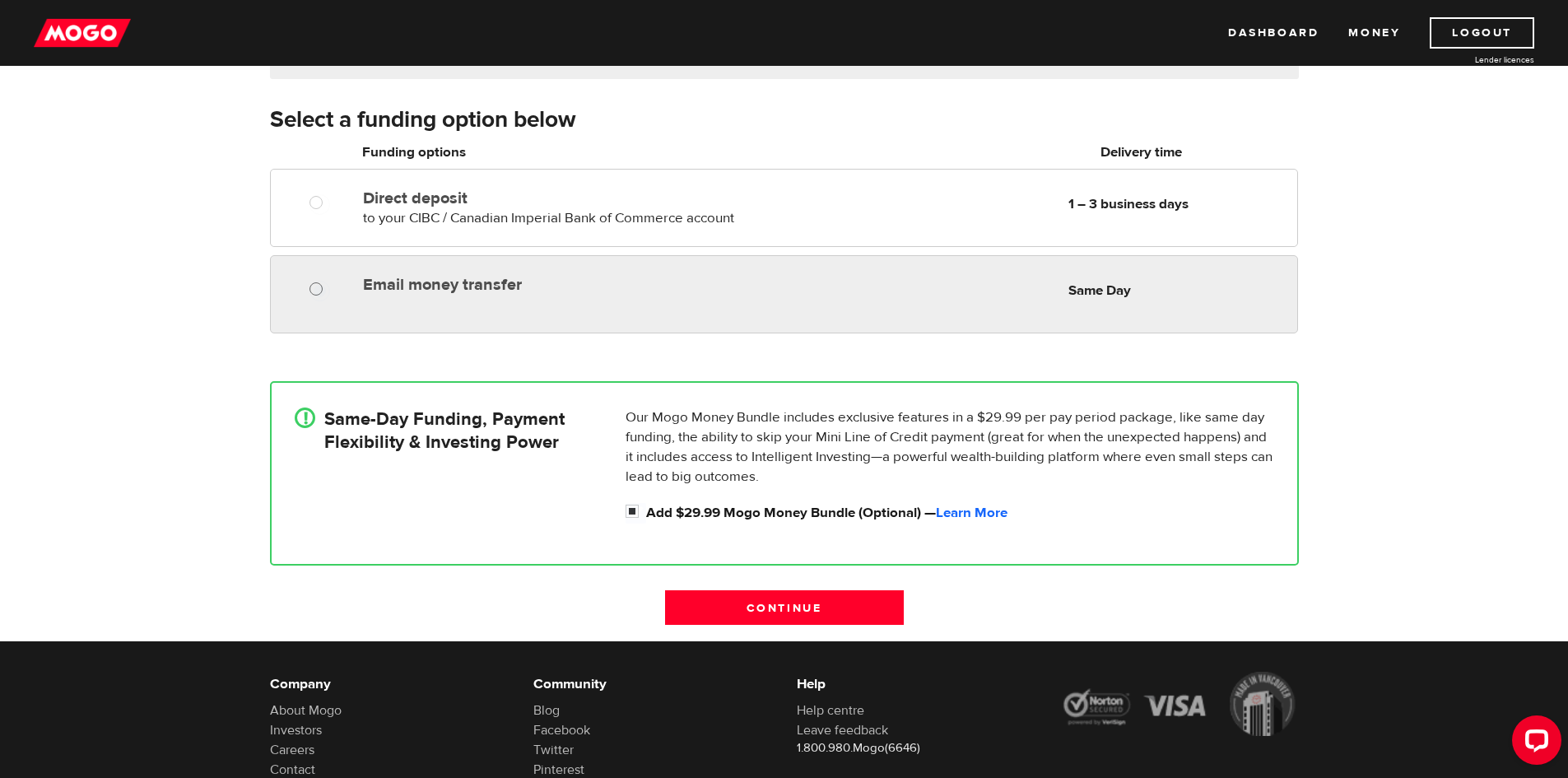
radio input "true"
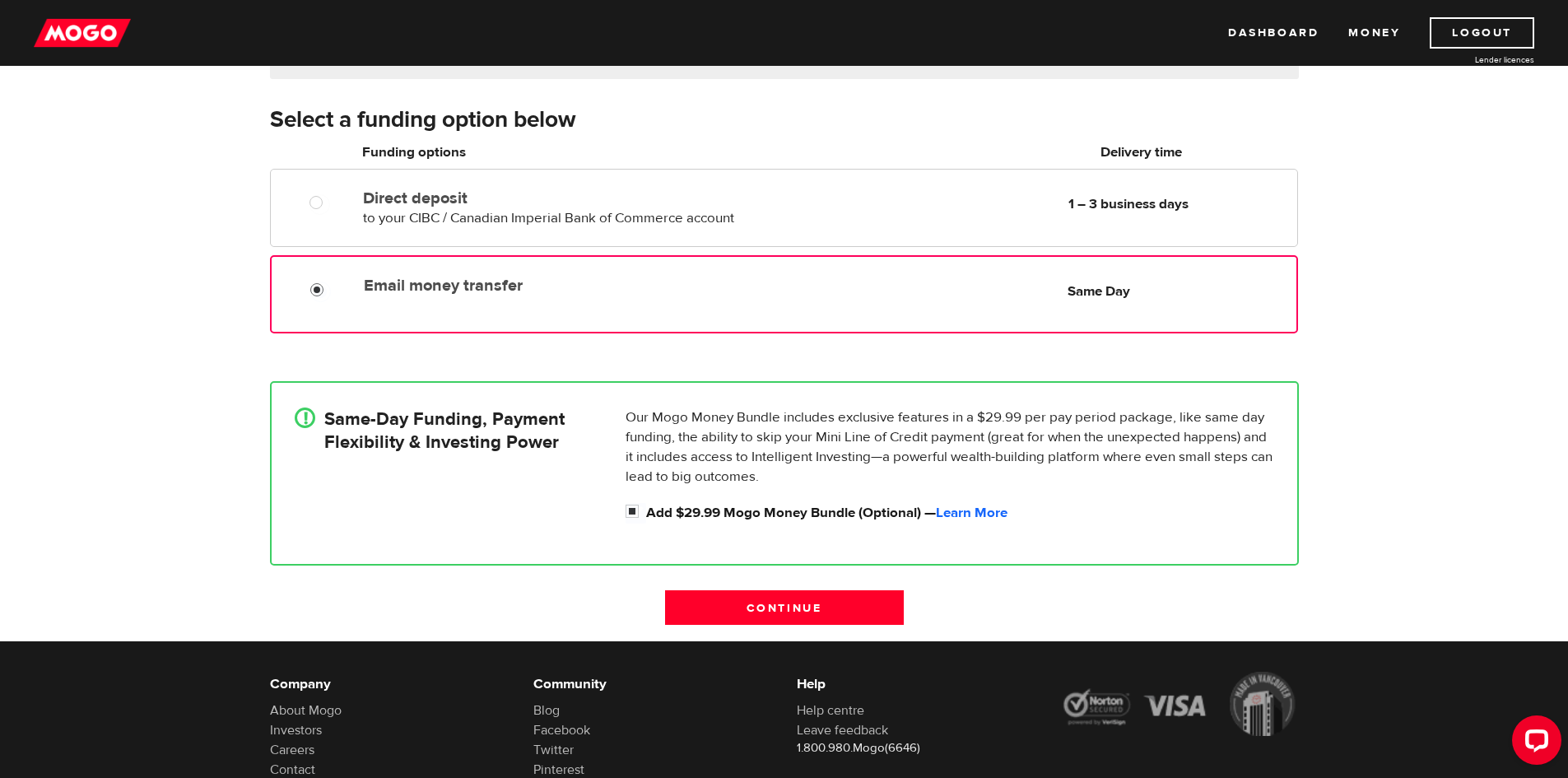
click at [319, 291] on input "Email money transfer" at bounding box center [320, 291] width 20 height 20
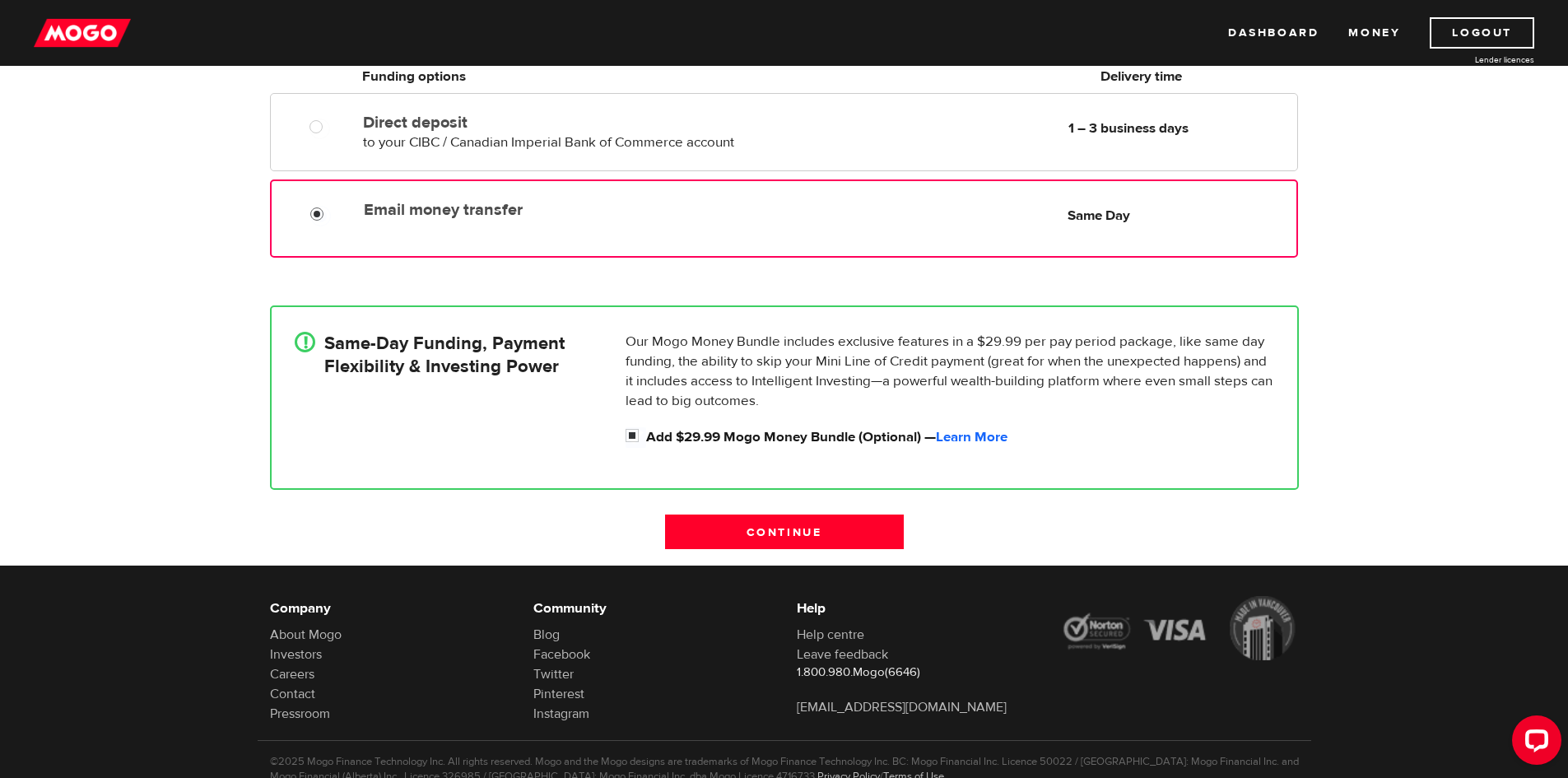
scroll to position [329, 0]
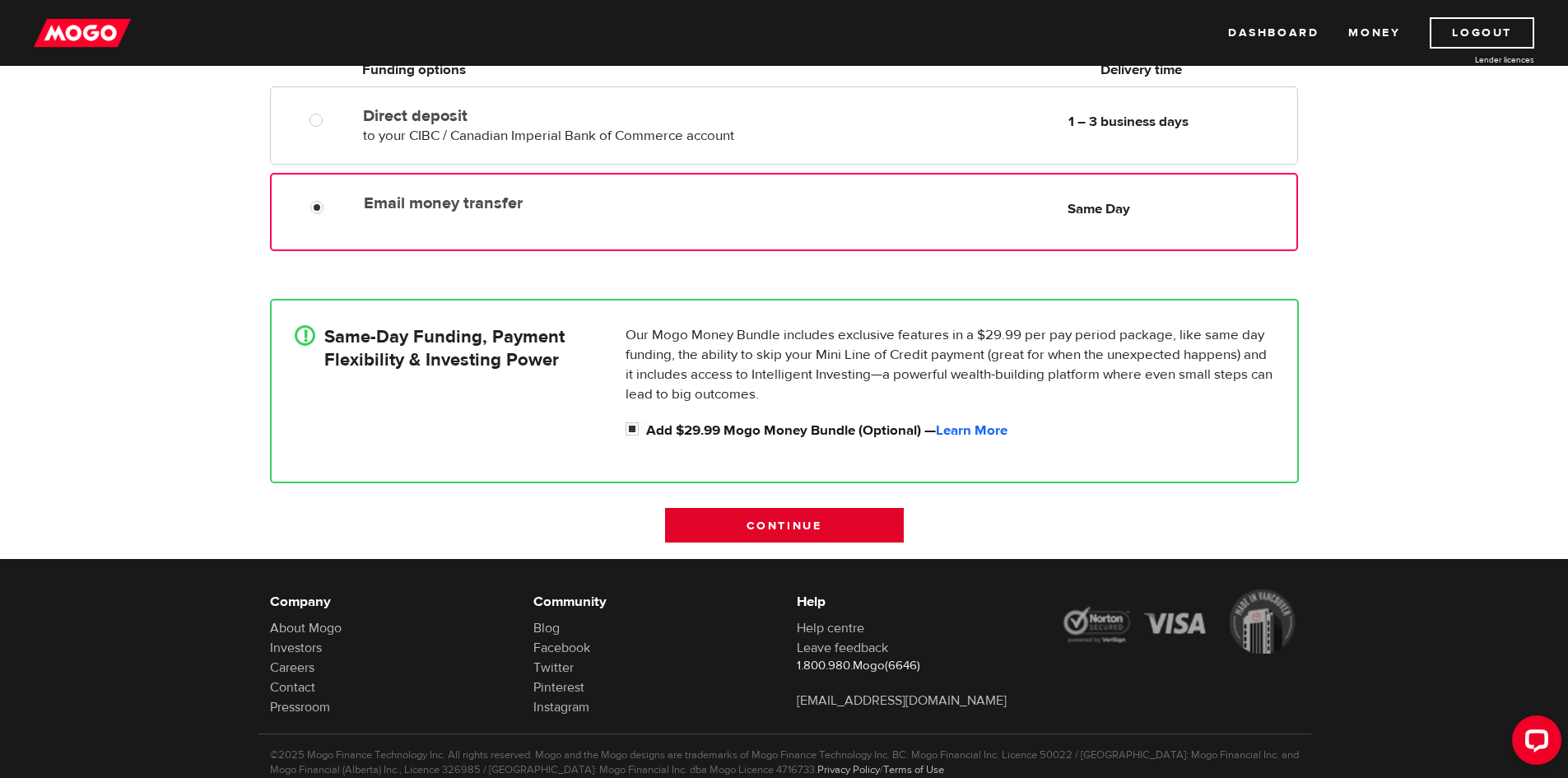
click at [801, 525] on input "Continue" at bounding box center [784, 525] width 239 height 35
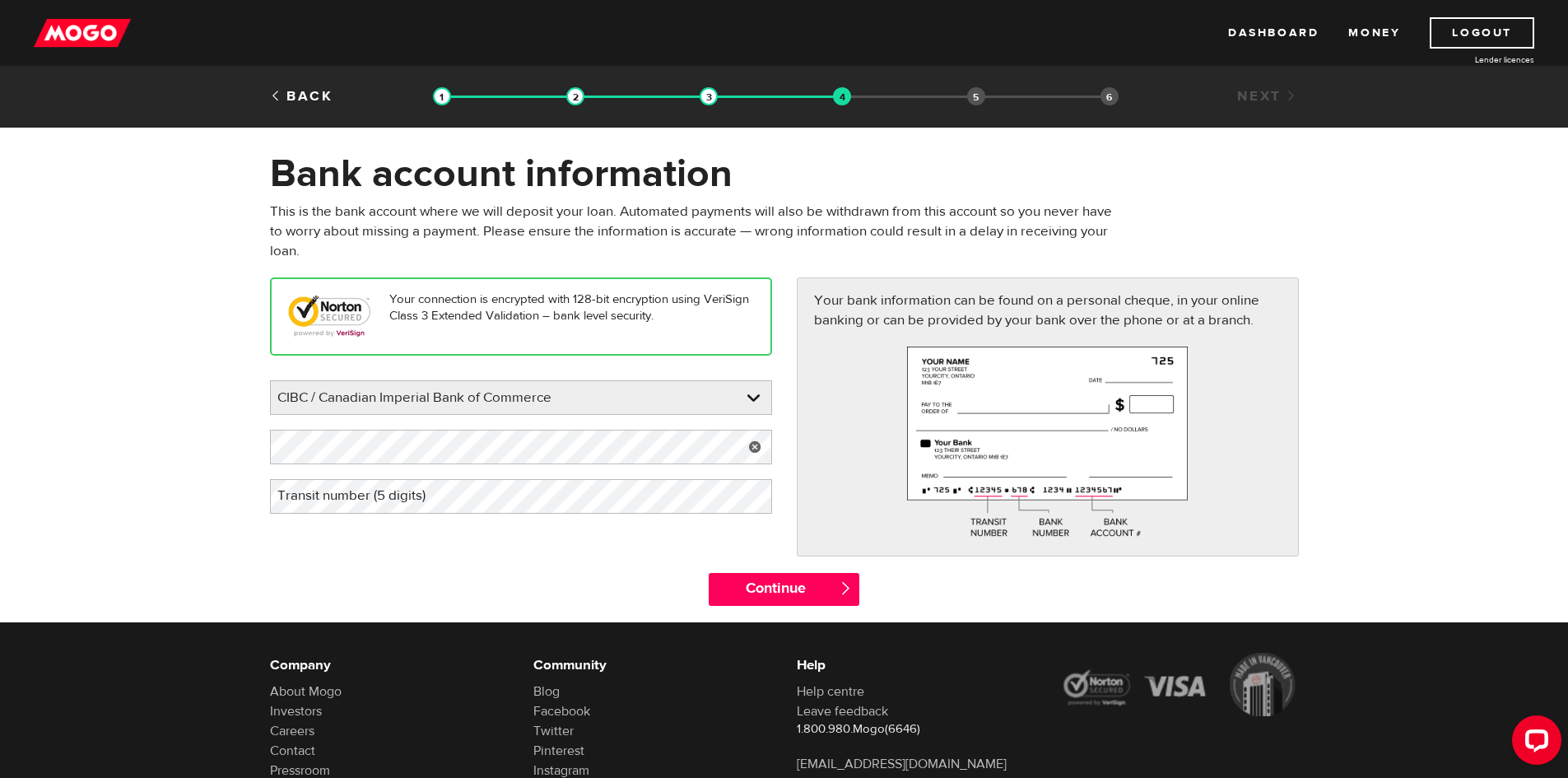
click at [388, 497] on label "Transit number (5 digits)" at bounding box center [365, 496] width 189 height 34
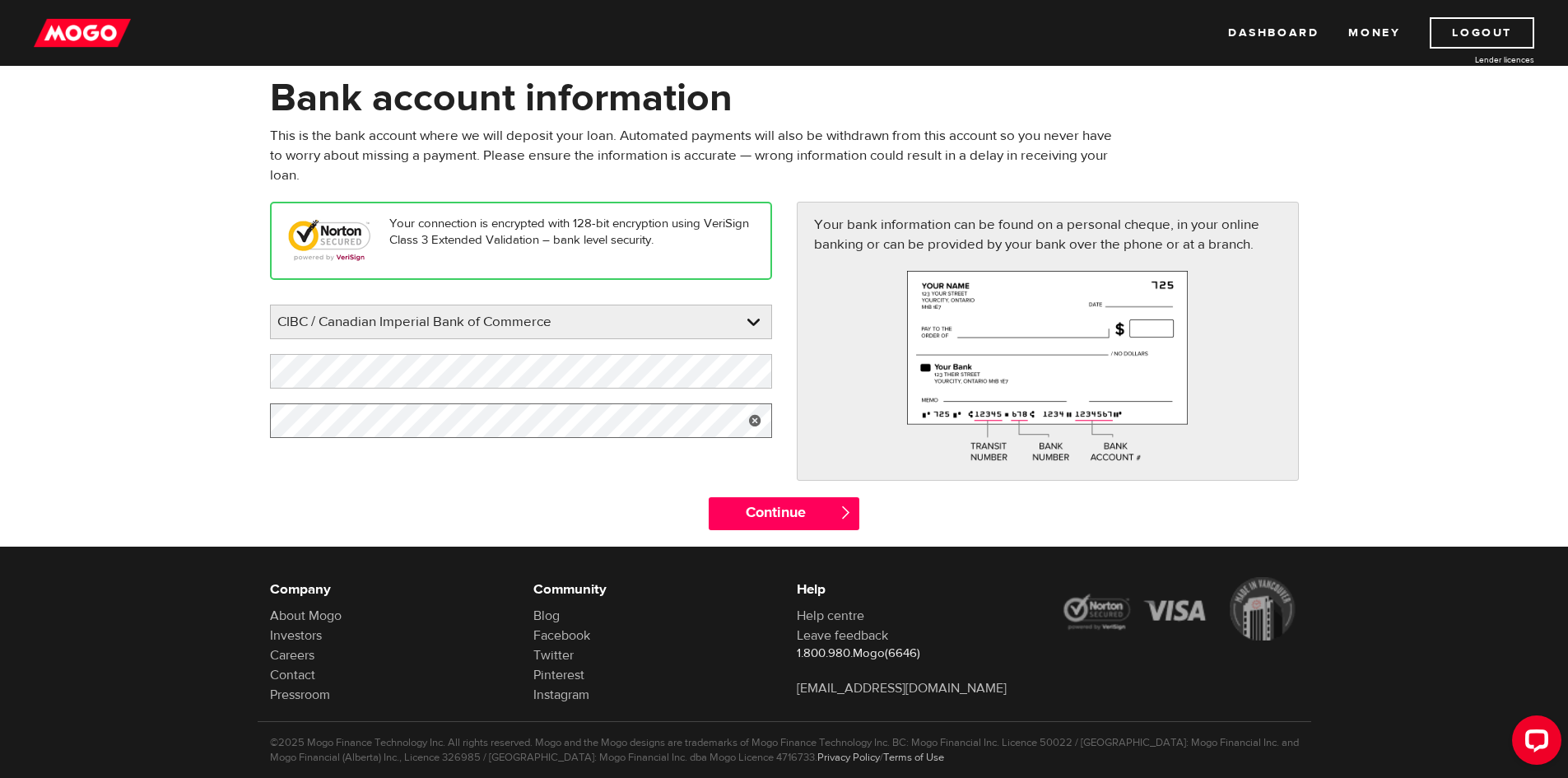
scroll to position [82, 0]
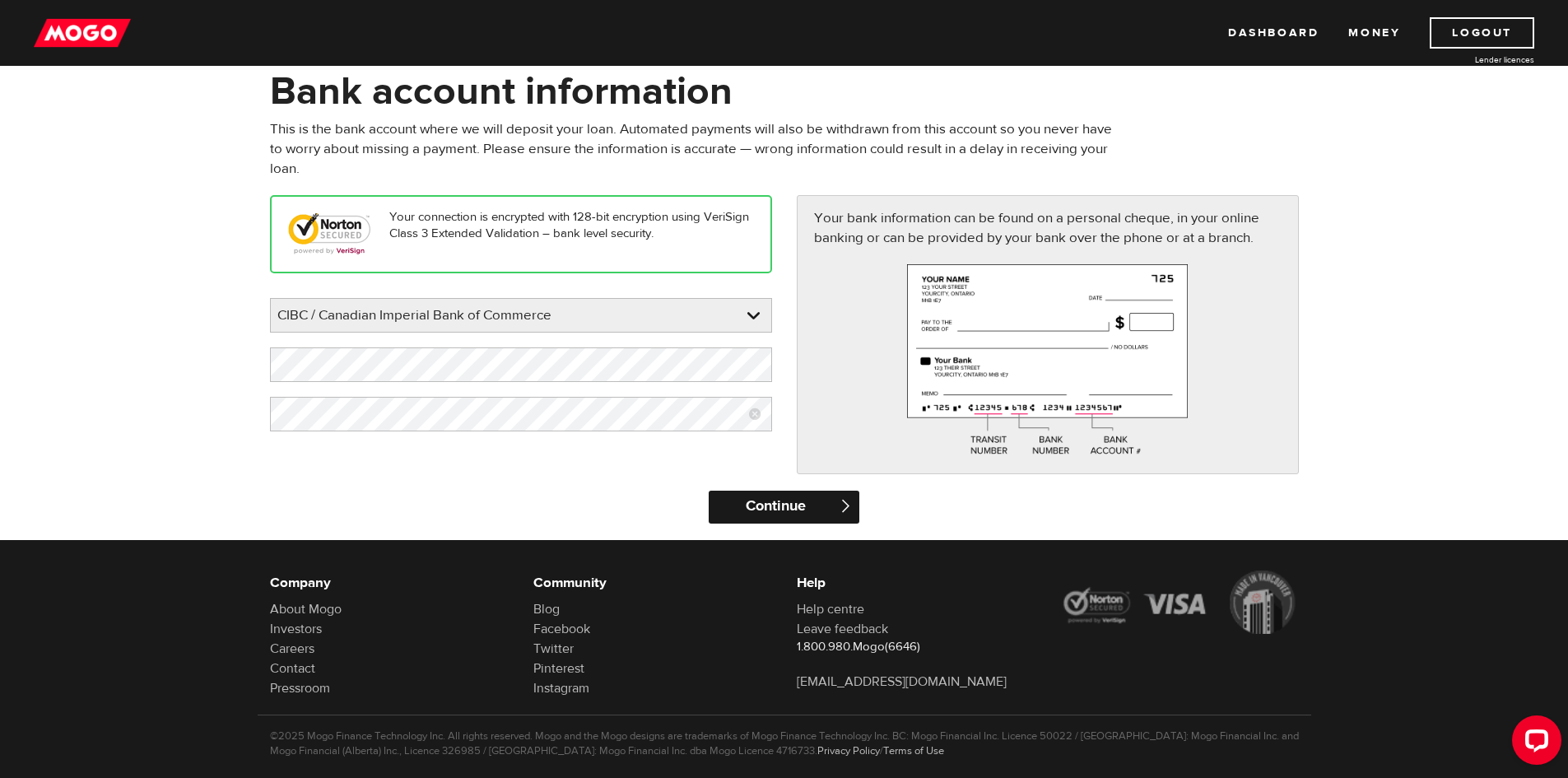
click at [793, 509] on input "Continue" at bounding box center [784, 507] width 150 height 33
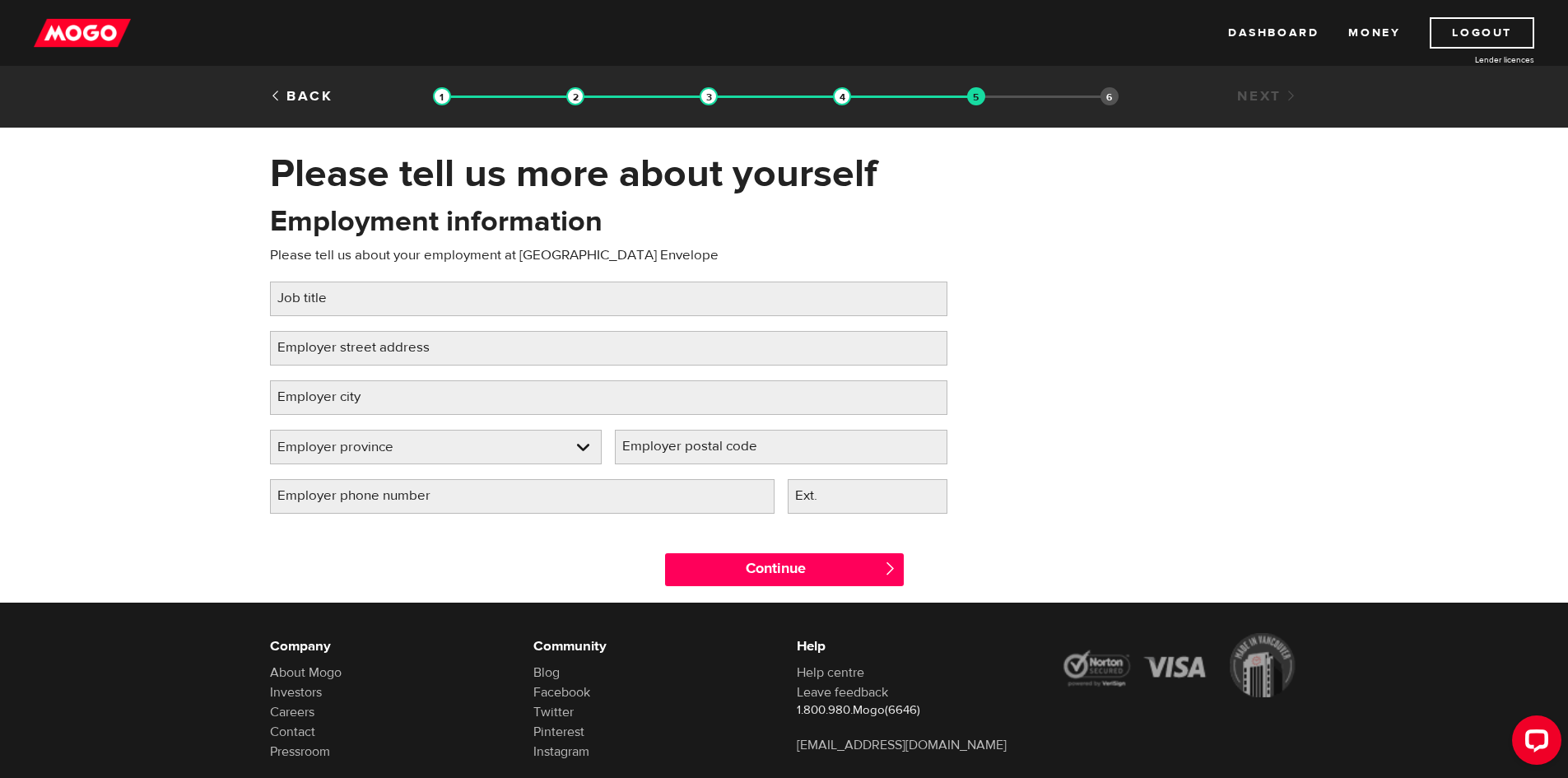
click at [326, 301] on label "Job title" at bounding box center [315, 298] width 90 height 34
click at [326, 301] on input "Job title" at bounding box center [609, 298] width 678 height 35
type input "off loader"
click at [277, 347] on label "Employer street address" at bounding box center [367, 348] width 193 height 34
click at [277, 347] on input "Employer street address" at bounding box center [609, 348] width 678 height 35
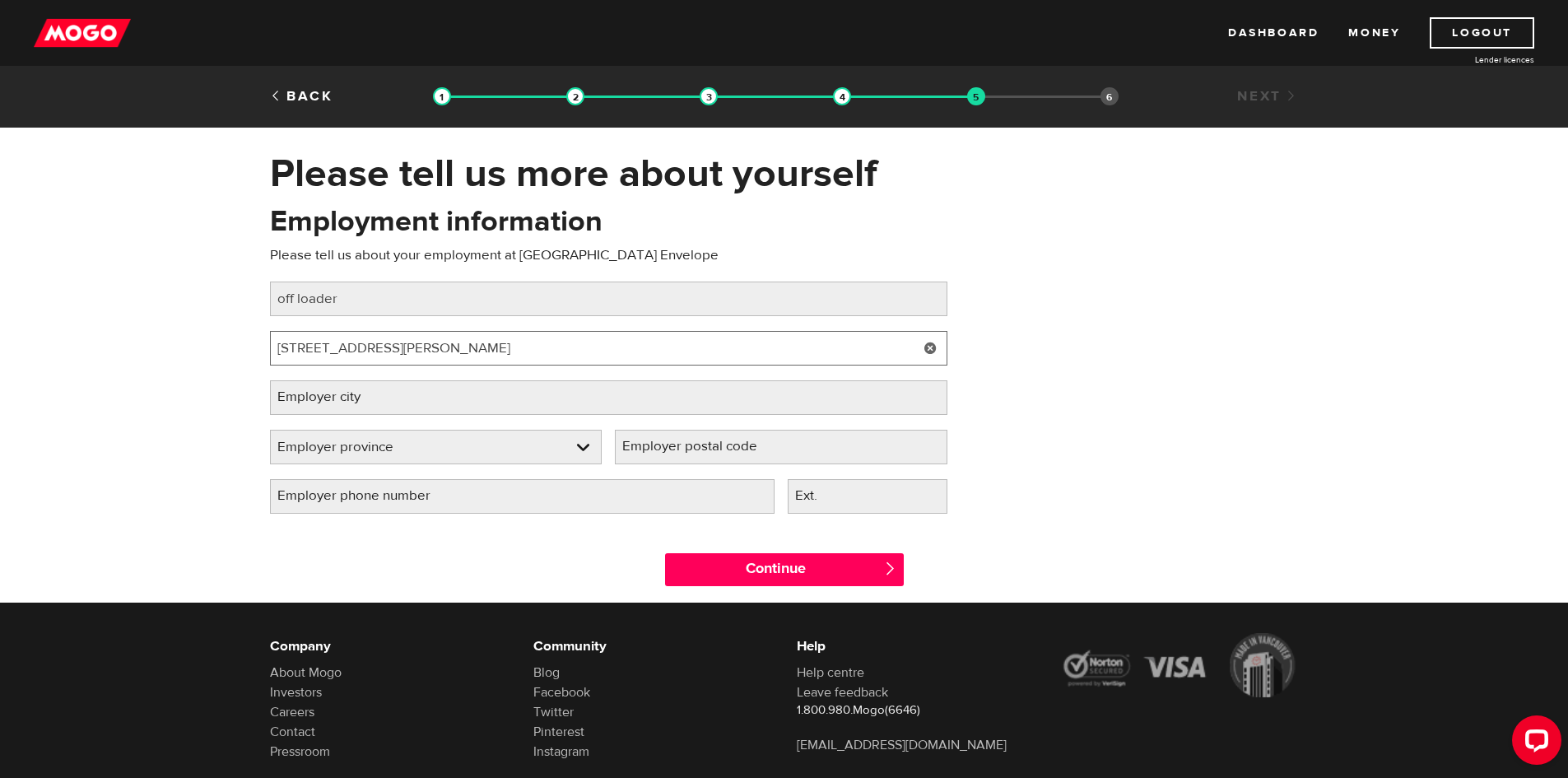
type input "2195 Langstaff rd"
click at [363, 406] on label "Employer city" at bounding box center [332, 397] width 124 height 34
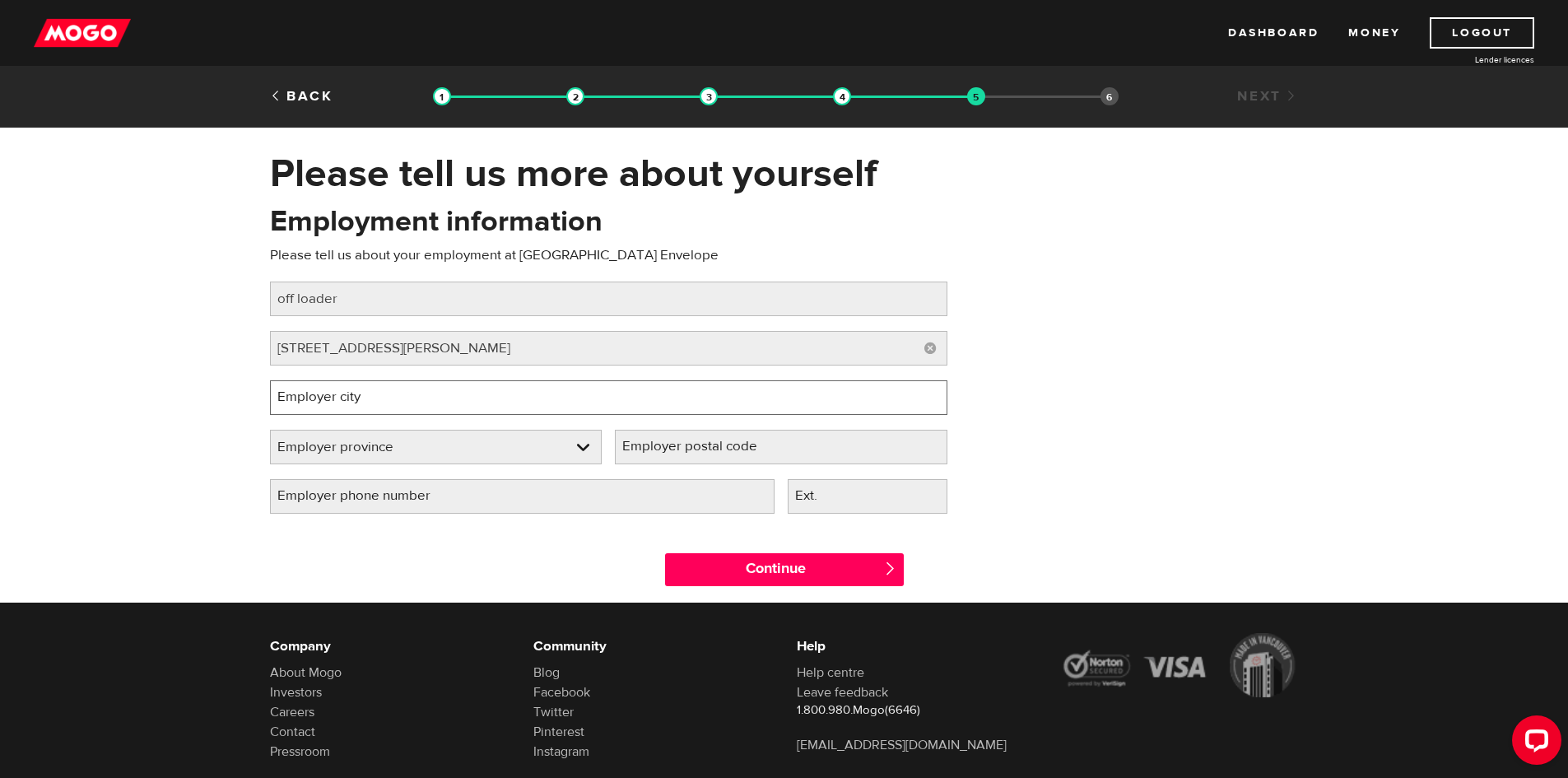
click at [363, 406] on input "Employer city" at bounding box center [609, 397] width 678 height 35
type input "vaughan"
click at [585, 452] on link at bounding box center [437, 447] width 331 height 33
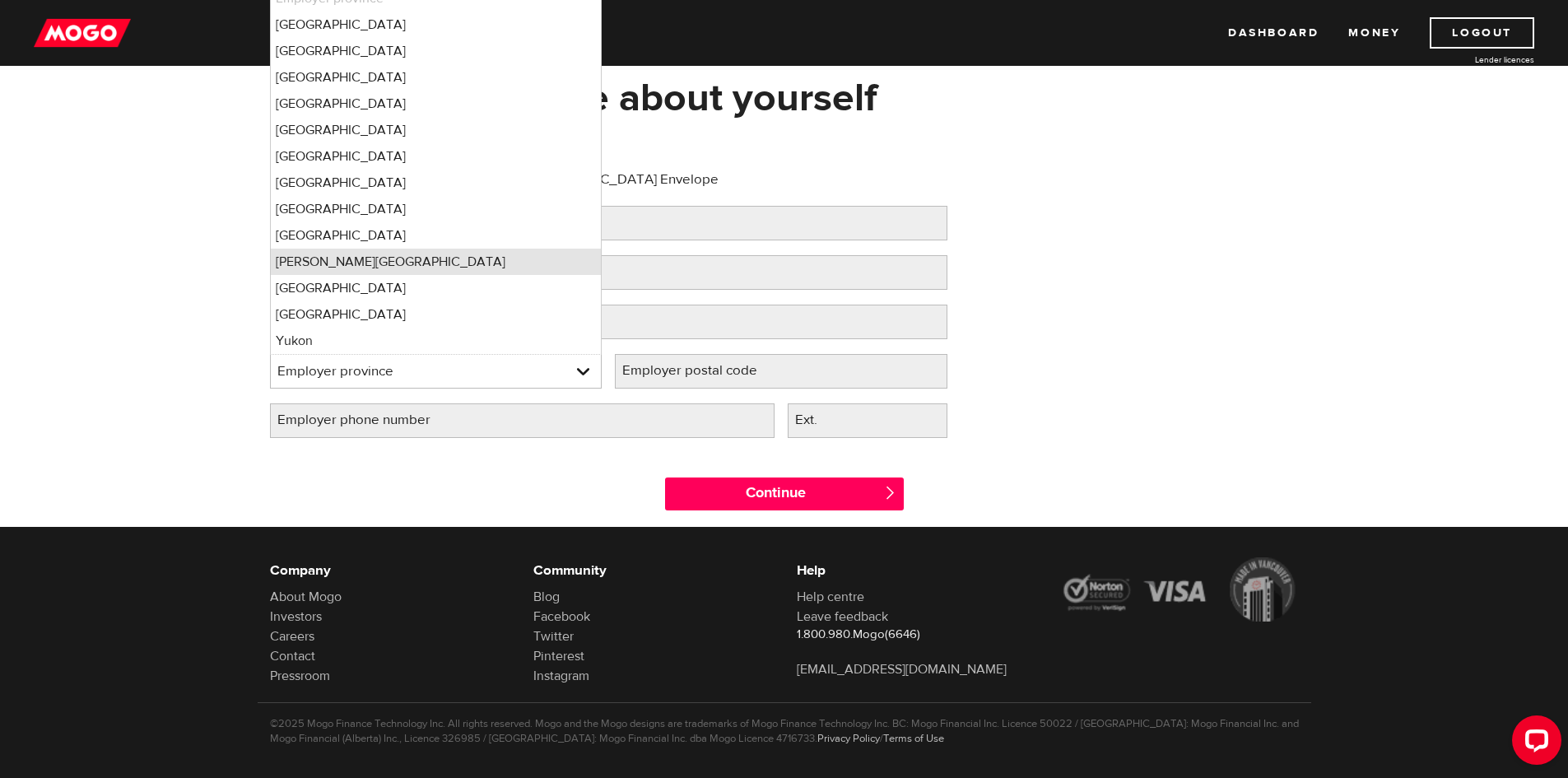
scroll to position [82, 0]
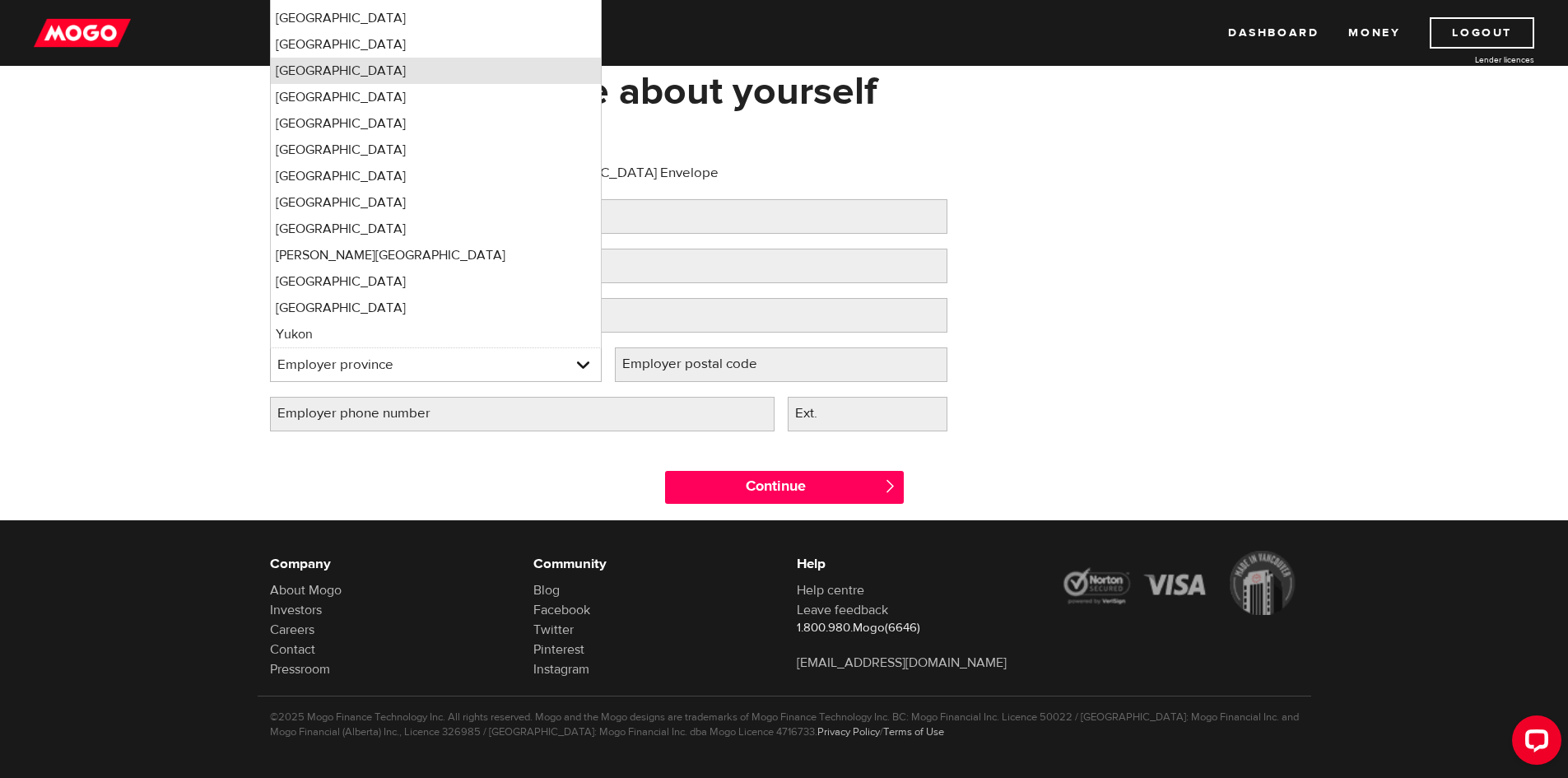
click at [324, 66] on li "Ontario" at bounding box center [437, 70] width 331 height 26
select select "ON"
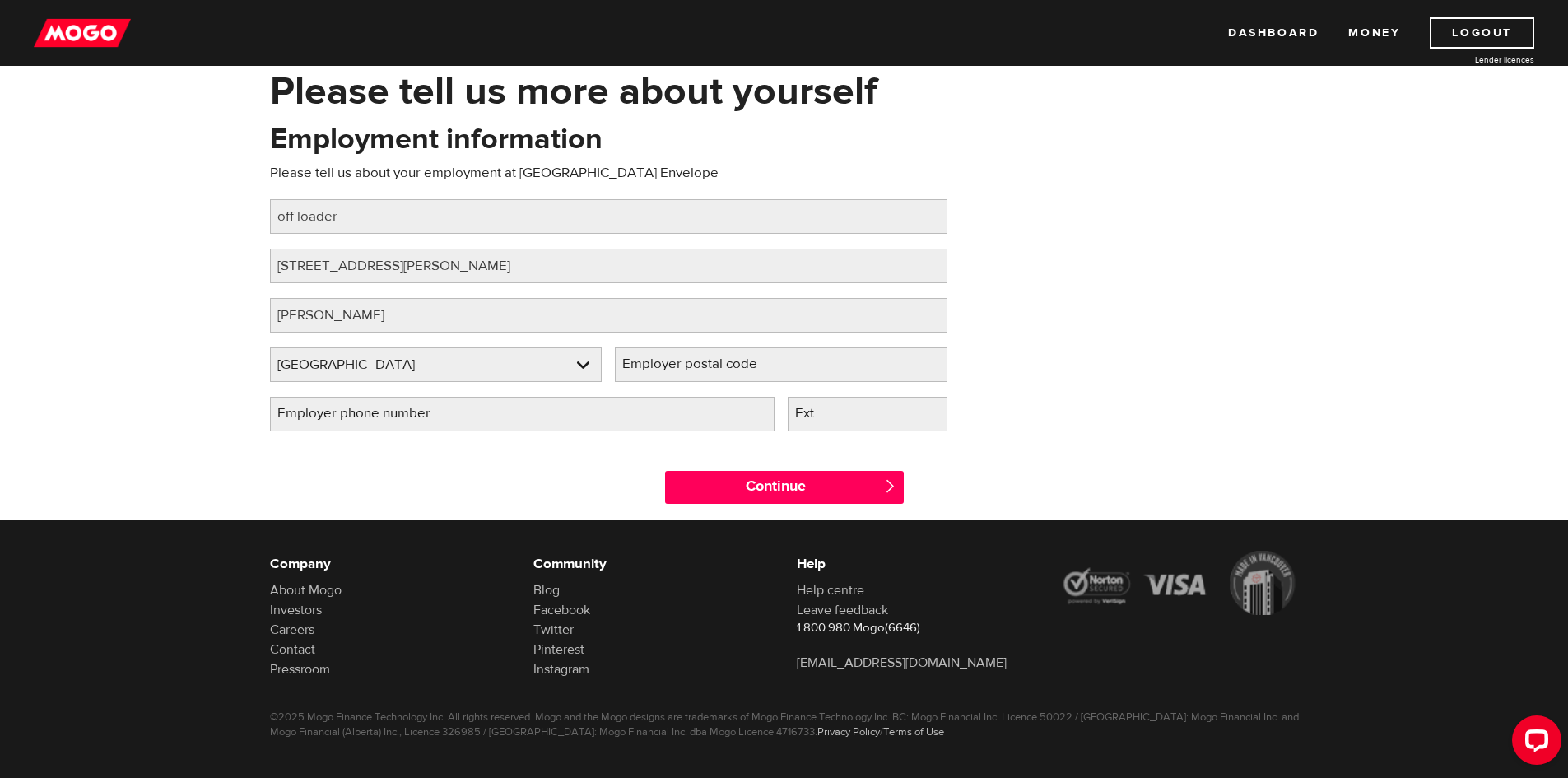
click at [773, 362] on label "Employer postal code" at bounding box center [703, 364] width 177 height 34
click at [773, 362] on input "Employer postal code" at bounding box center [781, 364] width 333 height 35
type input "L4K2B2"
click at [484, 422] on input "Employer phone number" at bounding box center [522, 414] width 504 height 35
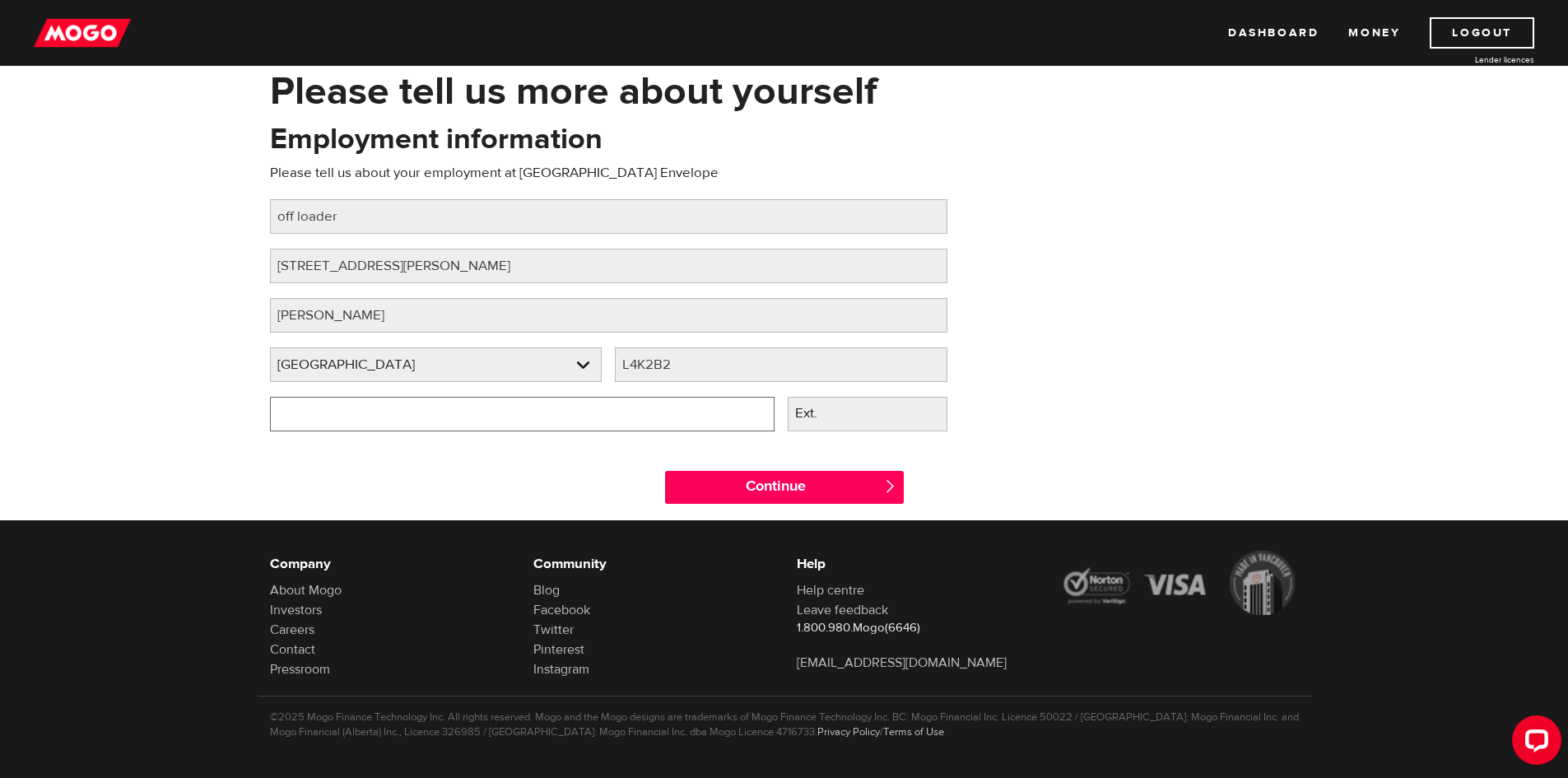
click at [484, 422] on input "Employer phone number" at bounding box center [522, 414] width 504 height 35
click at [281, 422] on input "(164) 753-2097" at bounding box center [522, 414] width 504 height 35
click at [287, 412] on input "(164) 753-2097" at bounding box center [522, 414] width 504 height 35
click at [365, 413] on input "(647) 532-097" at bounding box center [522, 414] width 504 height 35
type input "(647) 532-0971"
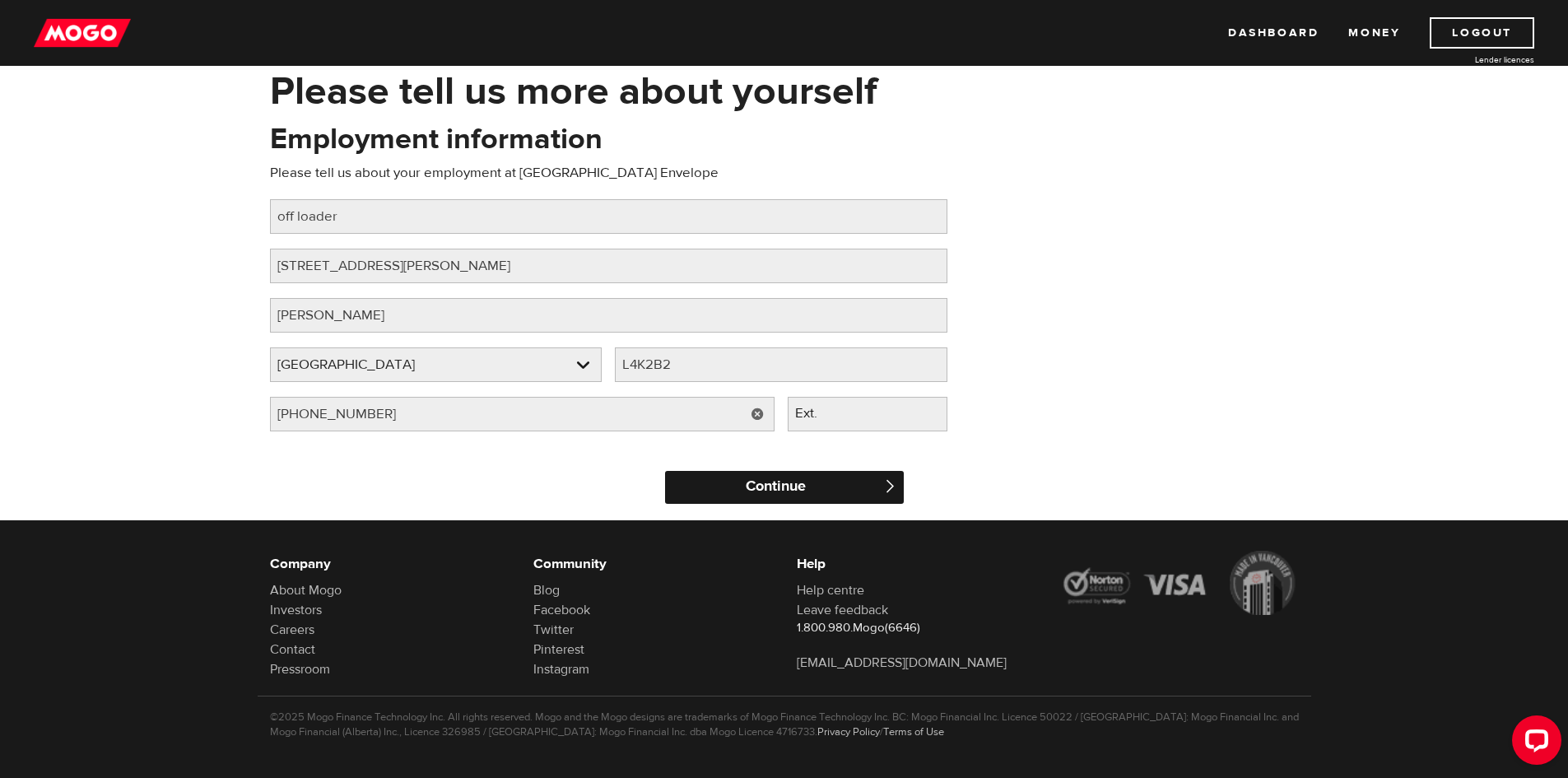
click at [798, 482] on input "Continue" at bounding box center [784, 487] width 239 height 33
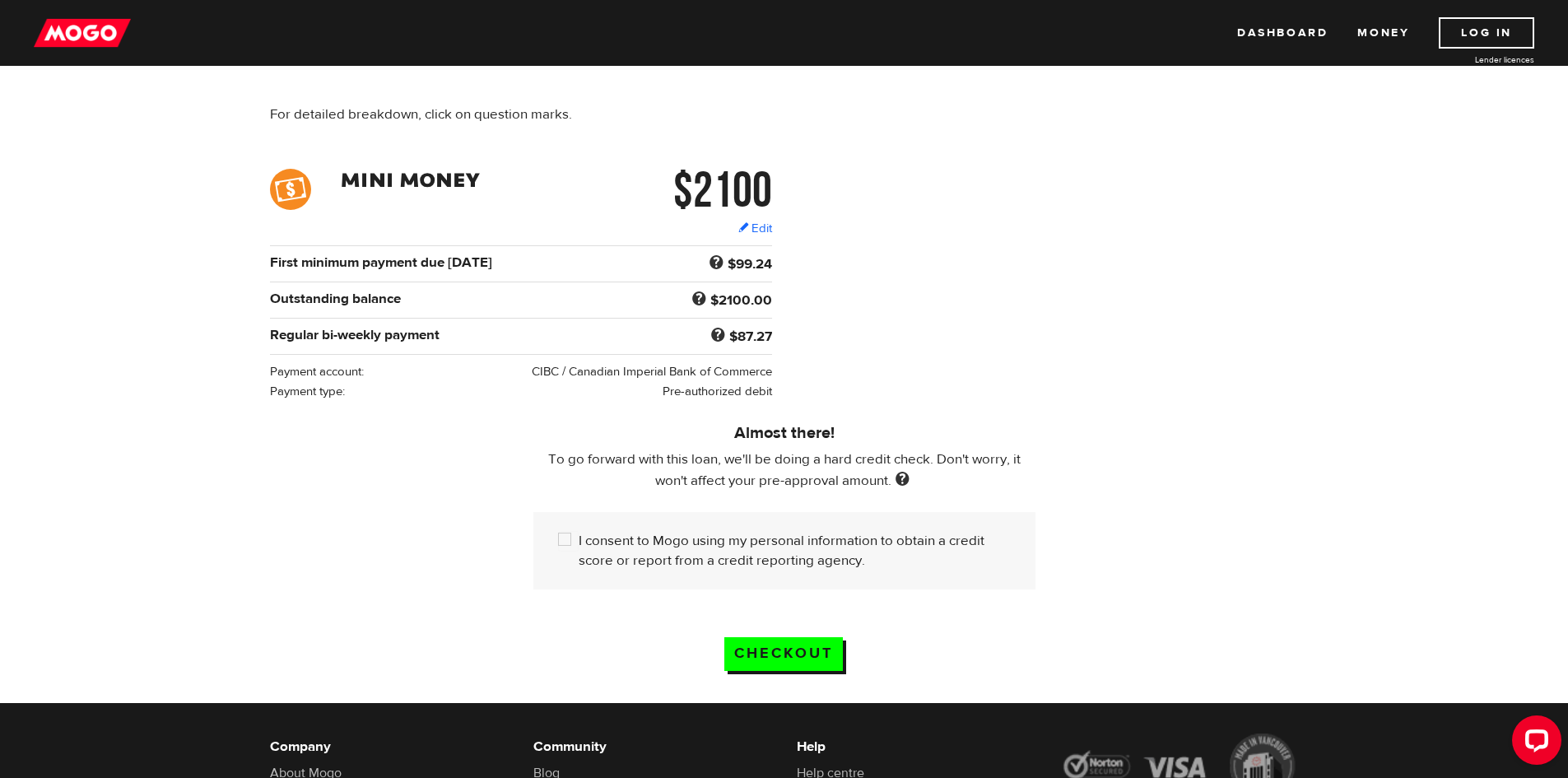
scroll to position [165, 0]
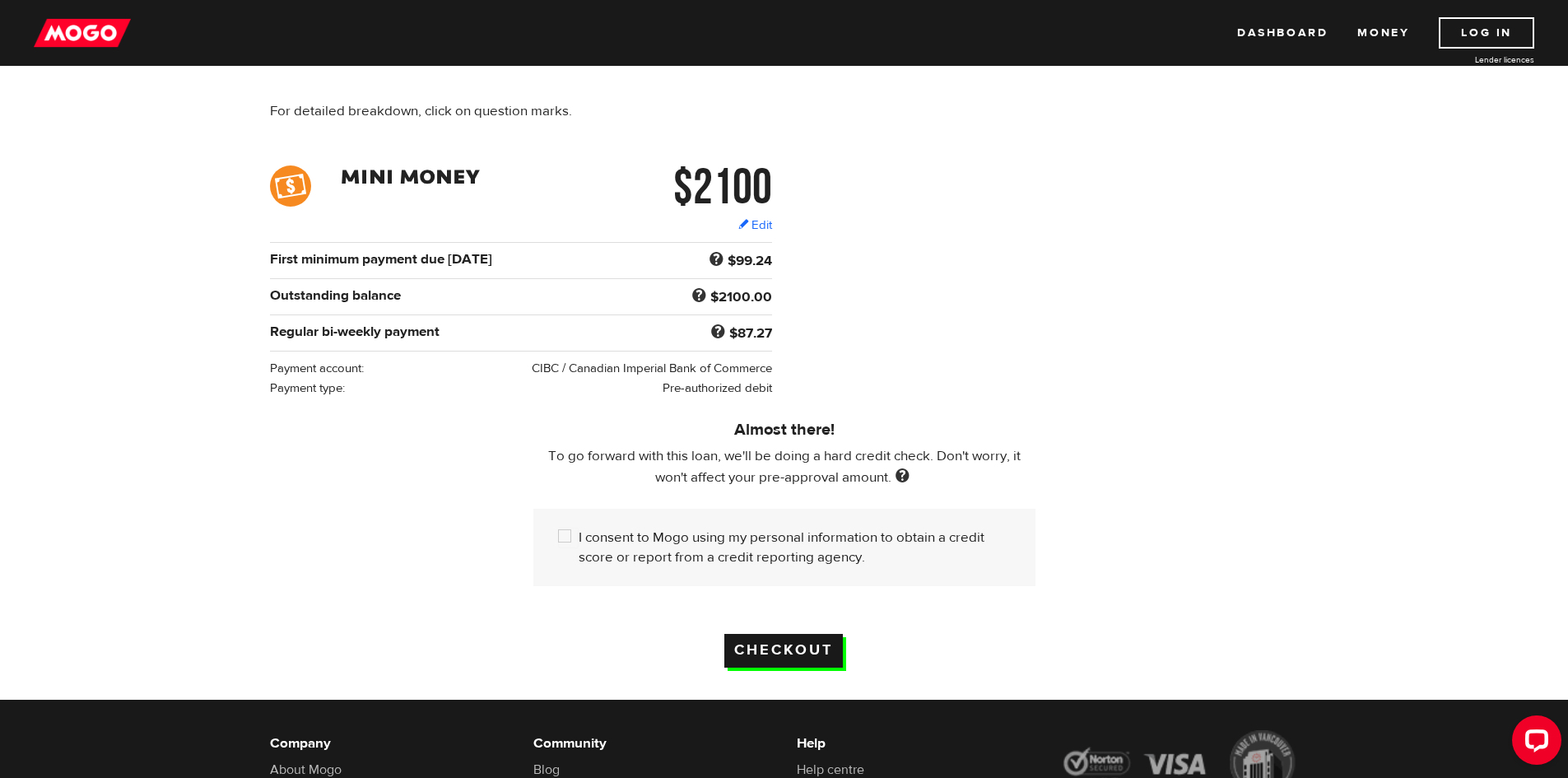
click at [836, 639] on input "Checkout" at bounding box center [784, 650] width 118 height 34
click at [558, 528] on input "I consent to Mogo using my personal information to obtain a credit score or rep…" at bounding box center [569, 538] width 20 height 20
click at [564, 531] on input "I consent to Mogo using my personal information to obtain a credit score or rep…" at bounding box center [569, 538] width 20 height 20
click at [551, 547] on div "I consent to Mogo using my personal information to obtain a credit score or rep…" at bounding box center [784, 547] width 502 height 78
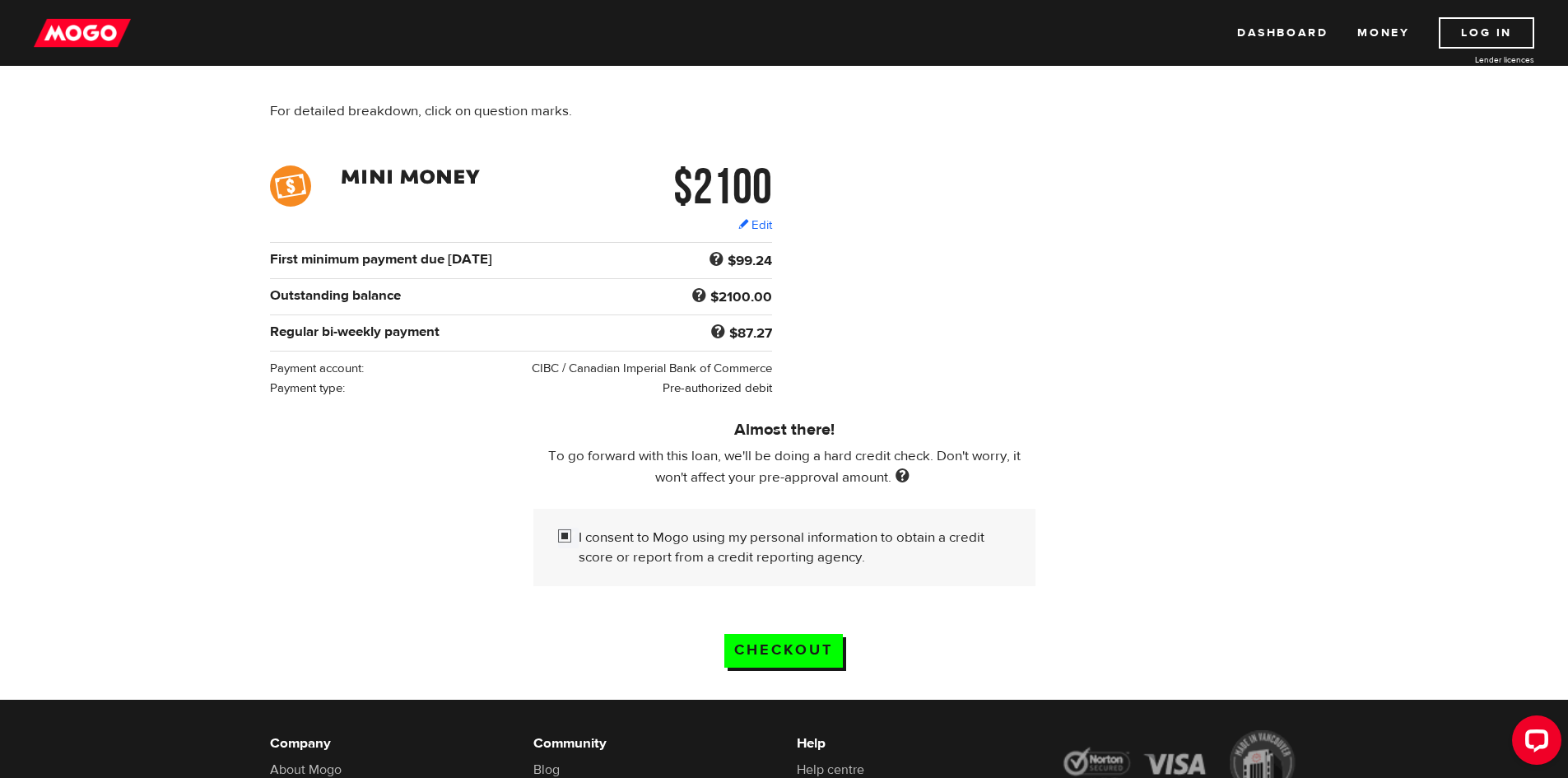
click at [561, 533] on input "I consent to Mogo using my personal information to obtain a credit score or rep…" at bounding box center [569, 538] width 20 height 20
click at [562, 533] on input "I consent to Mogo using my personal information to obtain a credit score or rep…" at bounding box center [569, 538] width 20 height 20
checkbox input "true"
click at [760, 645] on input "Checkout" at bounding box center [784, 650] width 118 height 34
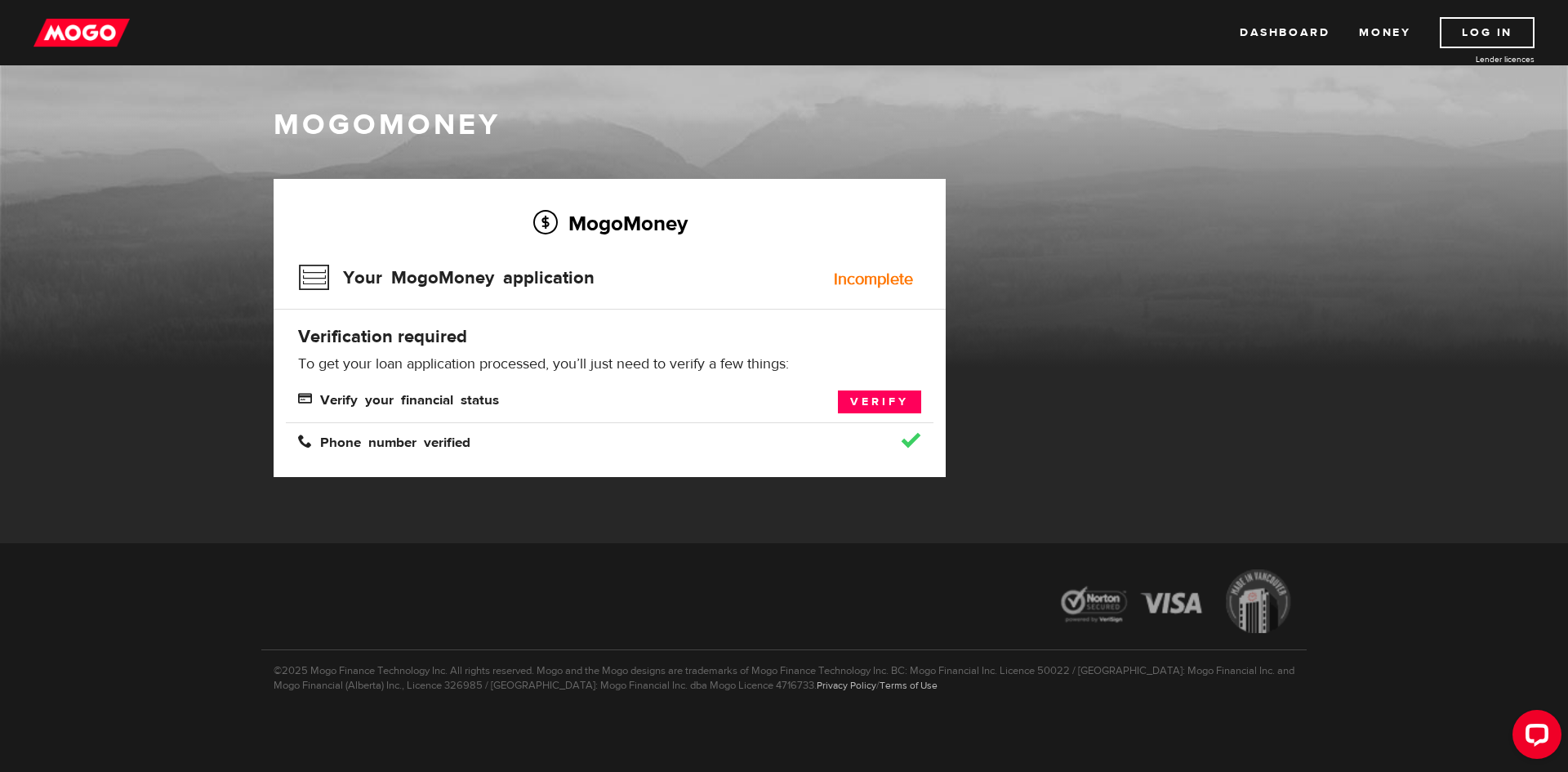
click at [900, 281] on div "Incomplete" at bounding box center [873, 279] width 80 height 16
click at [307, 287] on h3 "Your MogoMoney application" at bounding box center [447, 277] width 297 height 43
click at [897, 402] on link "Verify" at bounding box center [879, 402] width 83 height 23
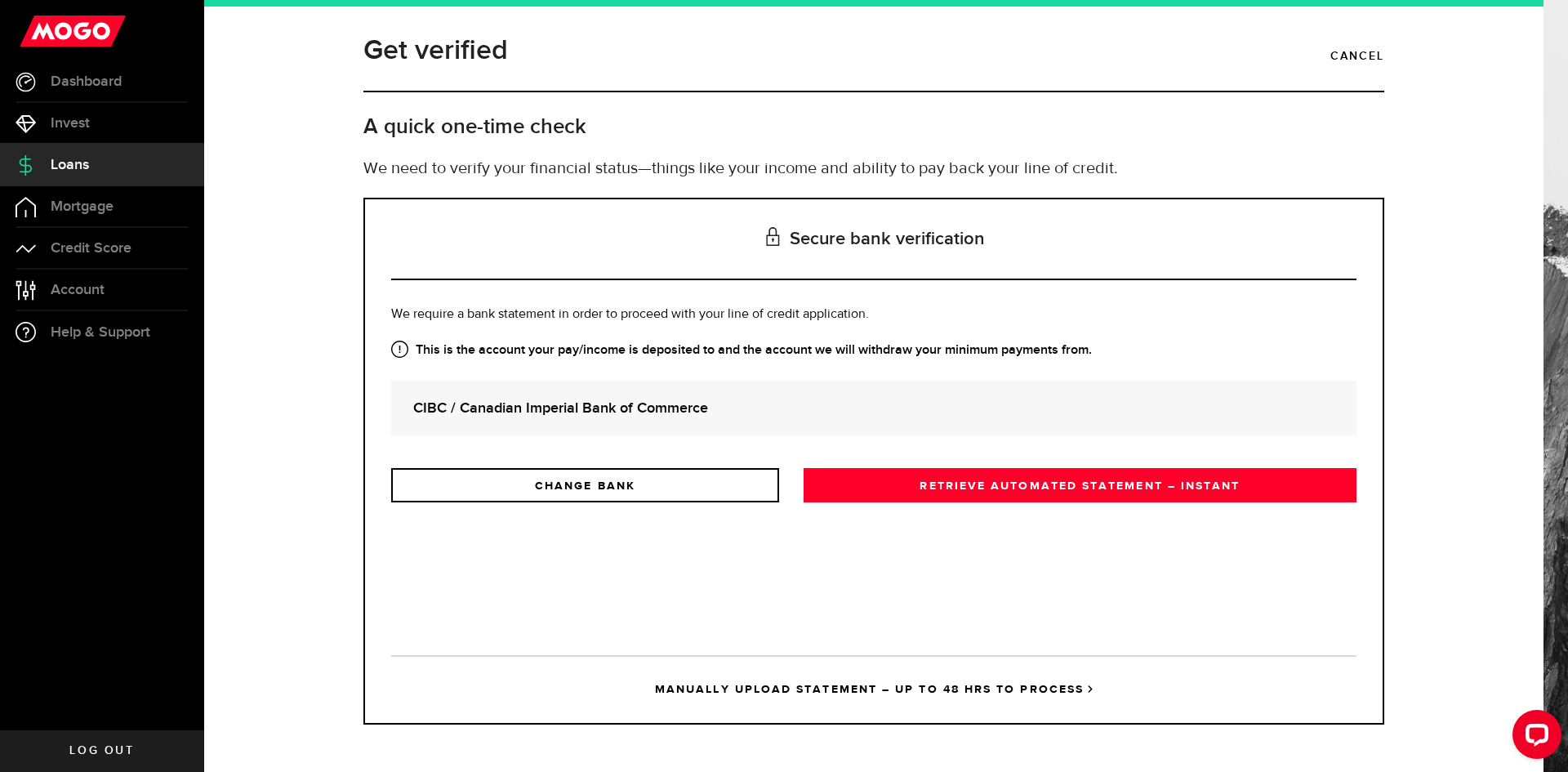
click at [519, 398] on strong "CIBC / Canadian Imperial Bank of Commerce" at bounding box center [873, 408] width 921 height 22
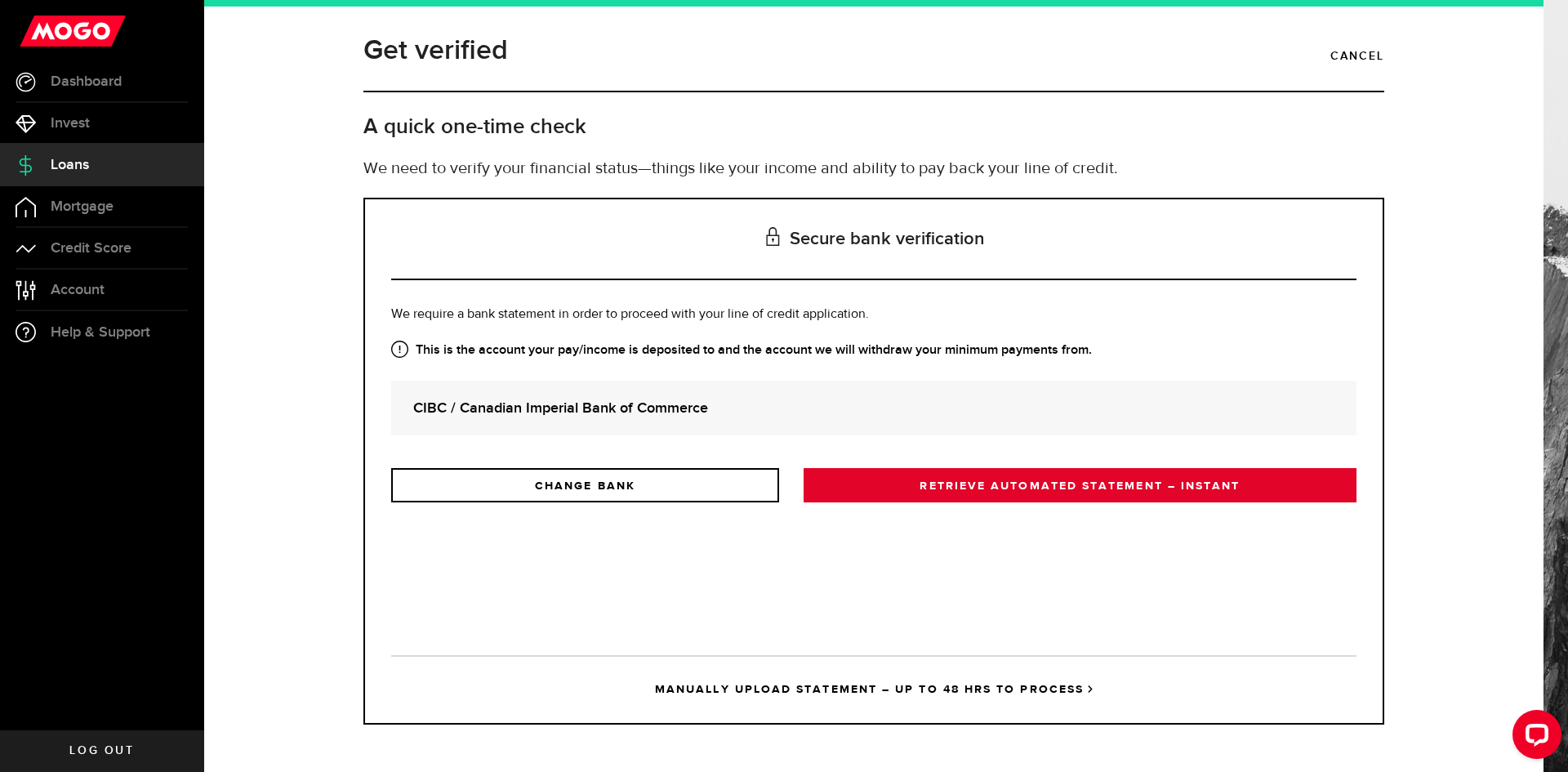
click at [996, 499] on link "RETRIEVE AUTOMATED STATEMENT – INSTANT" at bounding box center [1080, 484] width 553 height 34
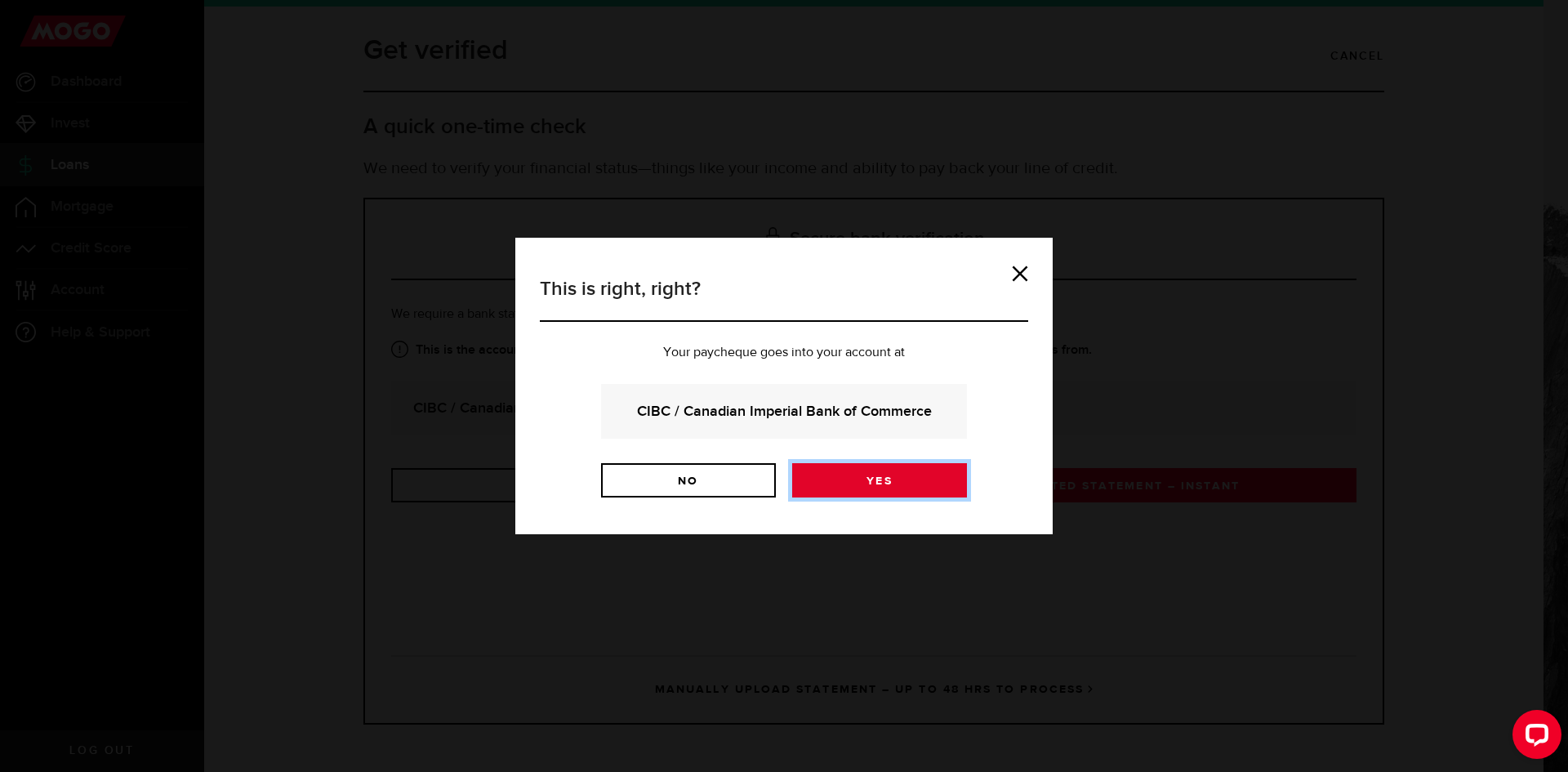
click at [907, 480] on link "Yes" at bounding box center [879, 480] width 175 height 34
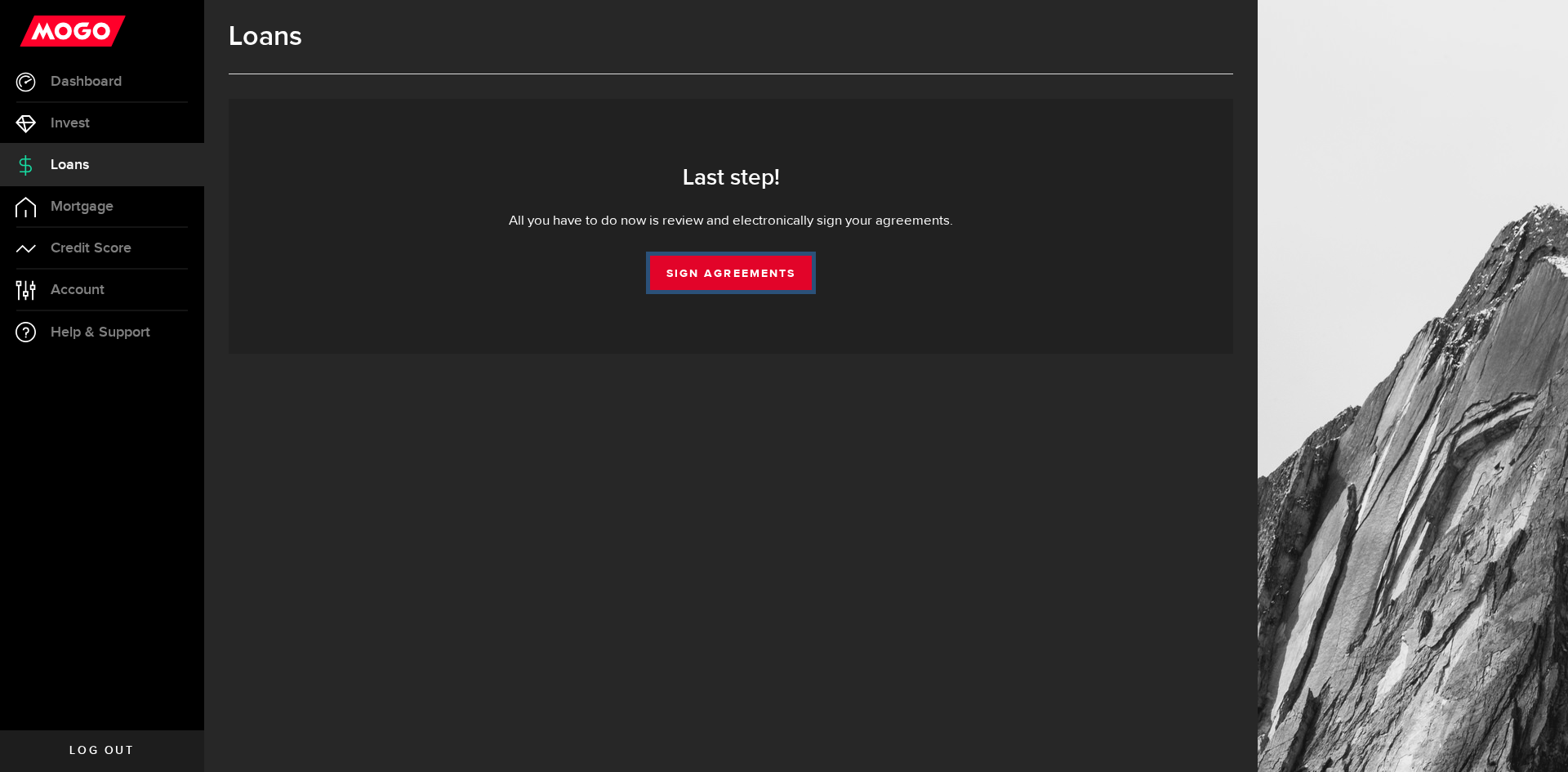
click at [757, 256] on link "Sign Agreements" at bounding box center [731, 272] width 162 height 34
click at [743, 279] on link "Sign Agreements" at bounding box center [731, 272] width 162 height 34
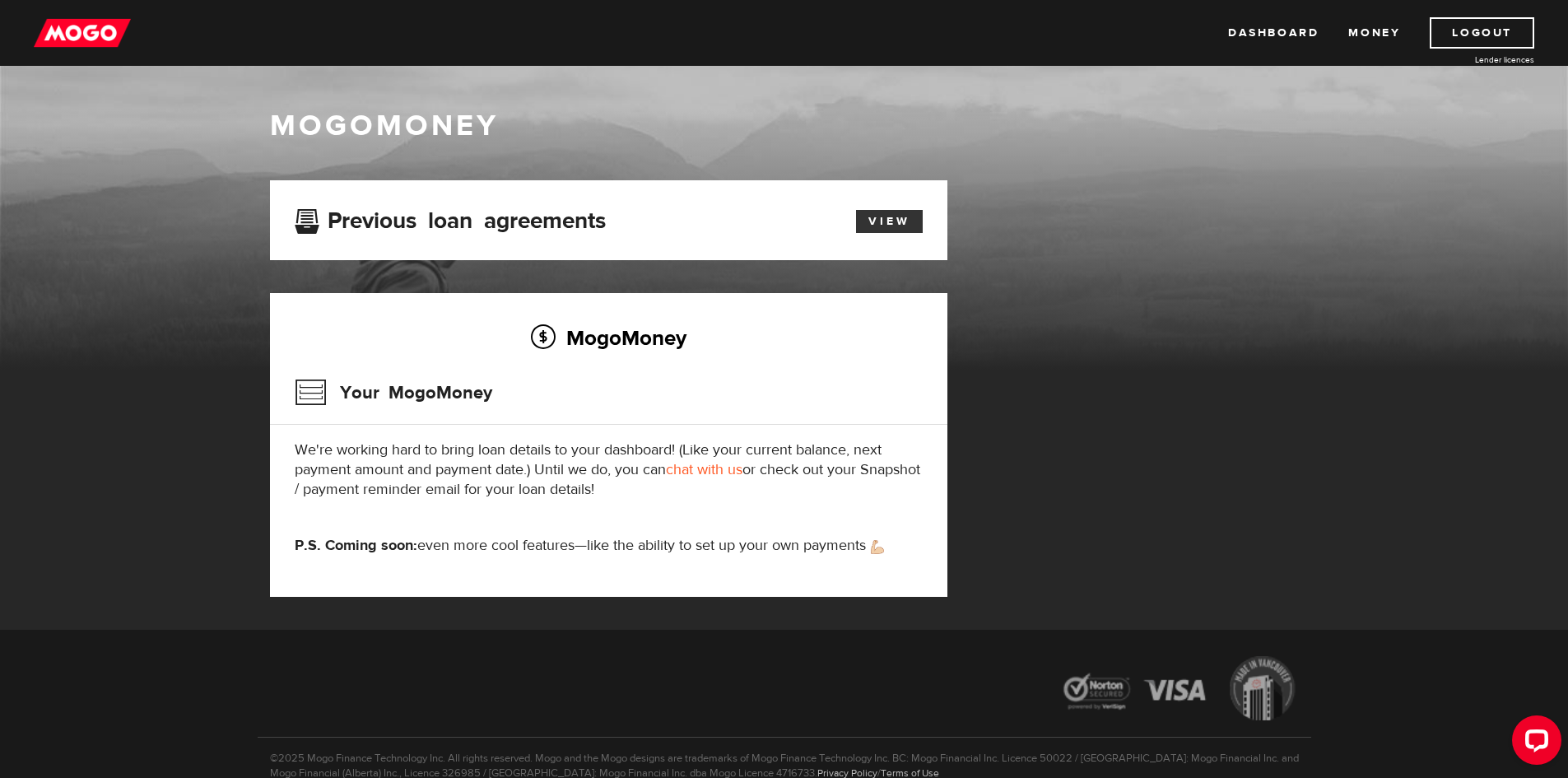
click at [885, 216] on link "View" at bounding box center [889, 220] width 67 height 23
